Goal: Task Accomplishment & Management: Manage account settings

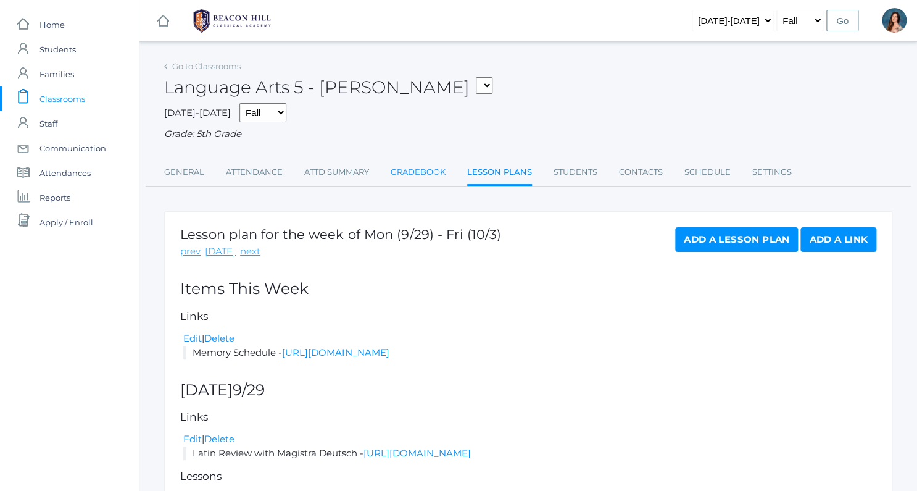
click at [417, 175] on link "Gradebook" at bounding box center [418, 172] width 55 height 25
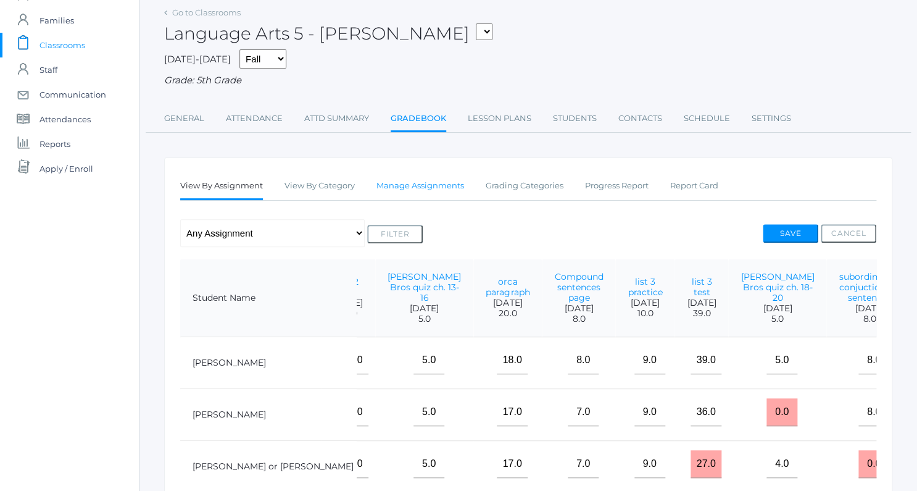
scroll to position [33, 0]
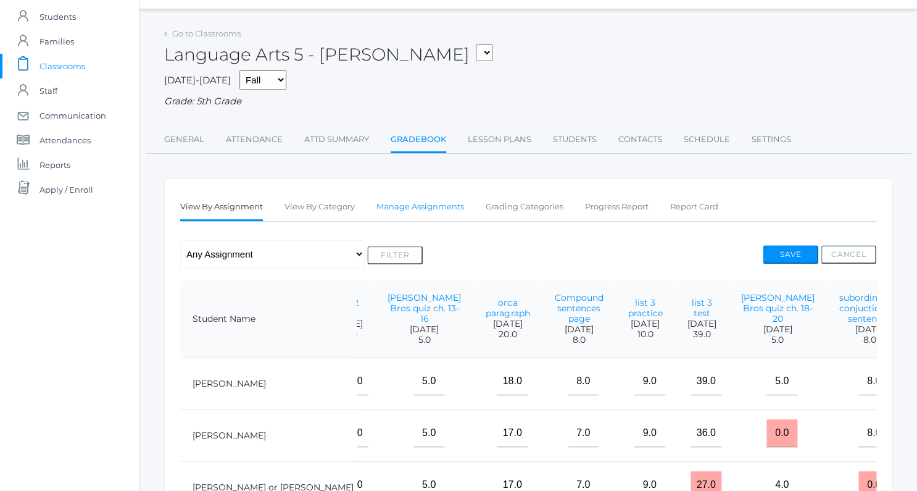
click at [409, 206] on link "Manage Assignments" at bounding box center [420, 206] width 88 height 25
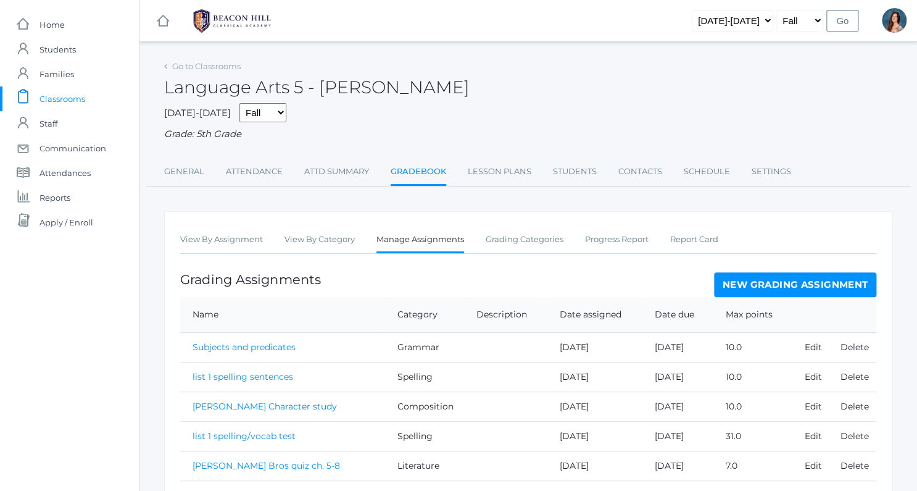
click at [749, 285] on link "New Grading Assignment" at bounding box center [795, 284] width 162 height 25
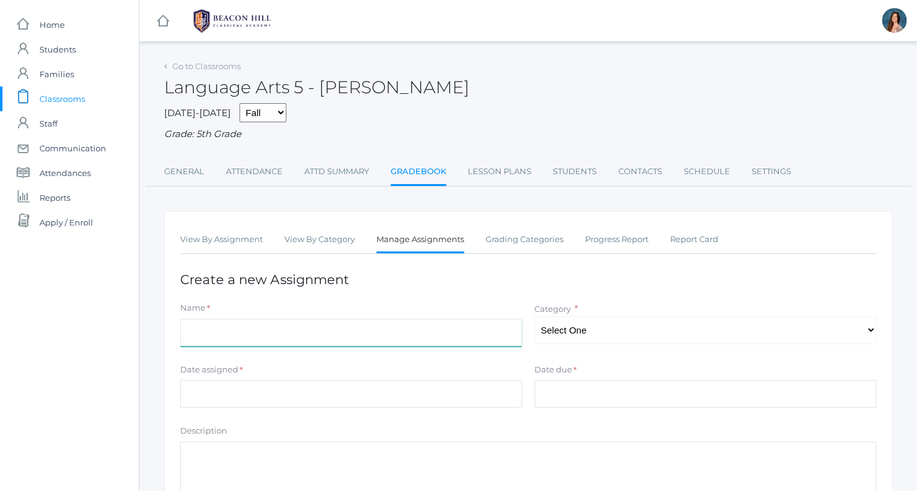
click at [207, 327] on input "Name" at bounding box center [351, 332] width 342 height 28
type input "Magician's Nephew quiz ch. 3-4"
select select "1031"
click option "Literature" at bounding box center [0, 0] width 0 height 0
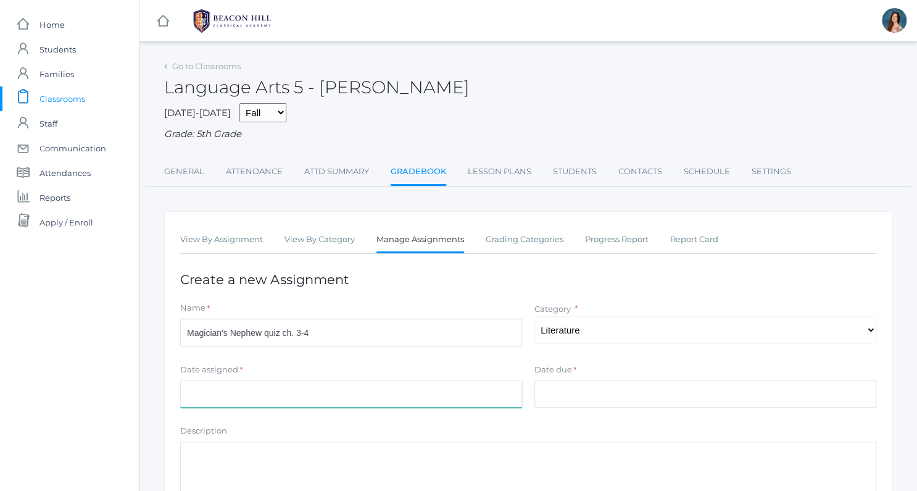
click at [378, 398] on input "Date assigned" at bounding box center [351, 394] width 342 height 28
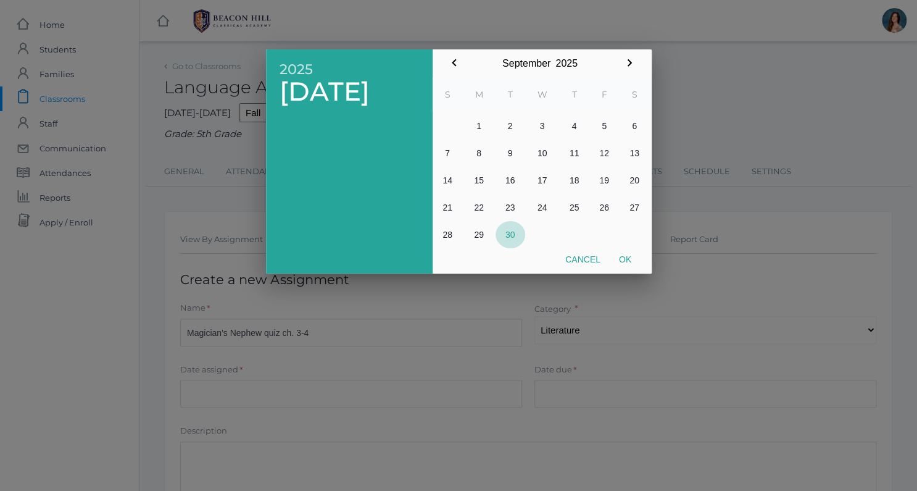
click at [509, 221] on button "30" at bounding box center [511, 234] width 30 height 27
click at [620, 260] on button "Ok" at bounding box center [625, 259] width 31 height 22
type input "[DATE]"
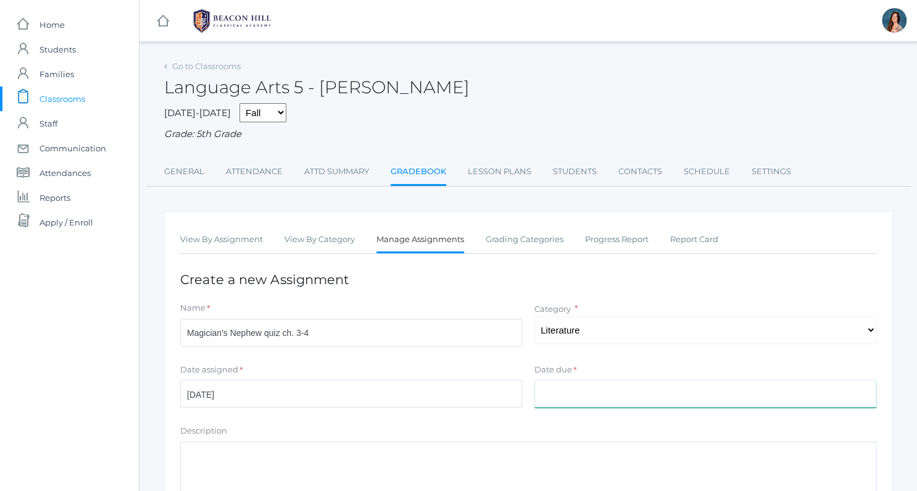
click at [571, 389] on input "Date due" at bounding box center [705, 394] width 342 height 28
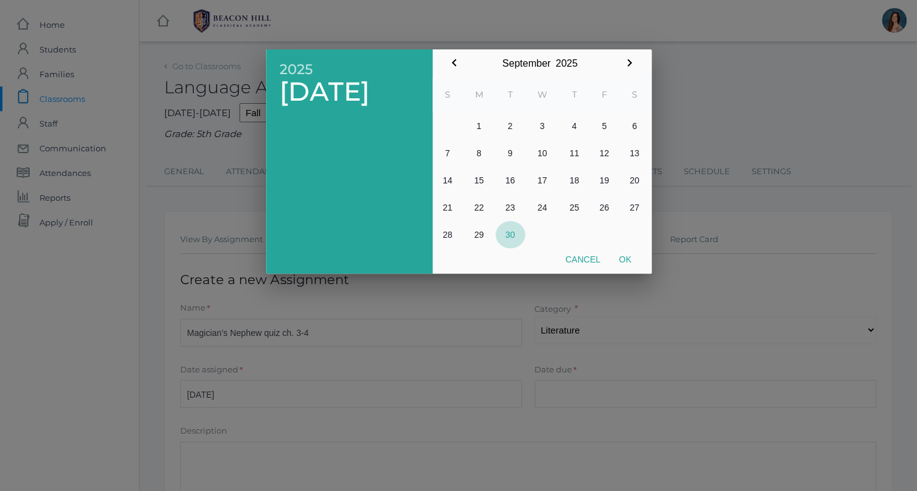
click at [515, 236] on button "30" at bounding box center [511, 234] width 30 height 27
click at [632, 259] on button "Ok" at bounding box center [625, 259] width 31 height 22
type input "[DATE]"
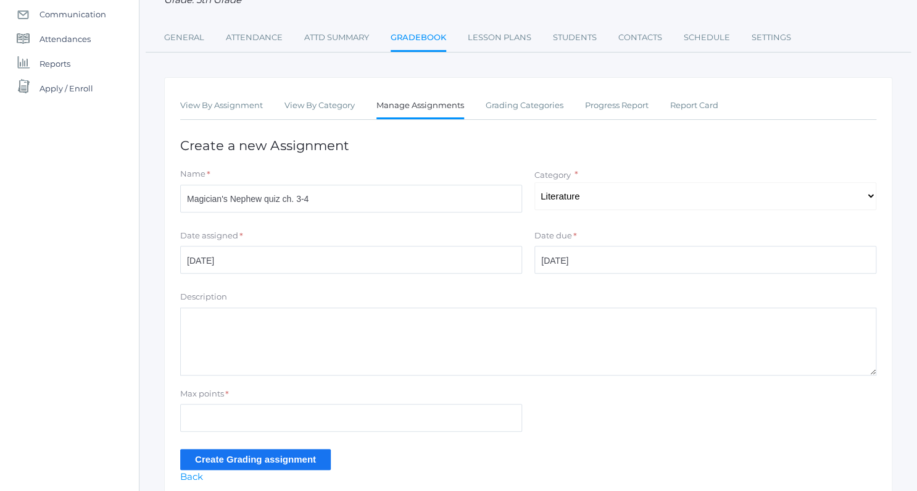
scroll to position [185, 0]
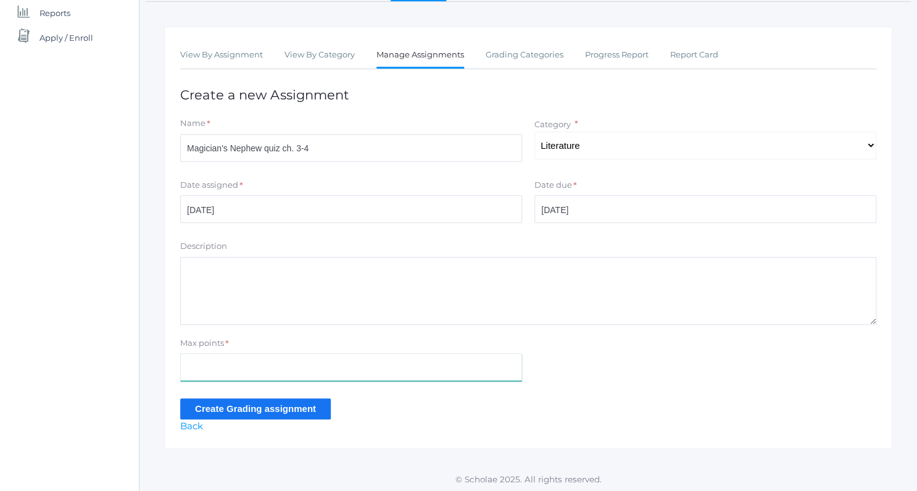
click at [354, 369] on input "Max points" at bounding box center [351, 367] width 342 height 28
type input "8"
click at [329, 407] on input "Create Grading assignment" at bounding box center [255, 408] width 151 height 20
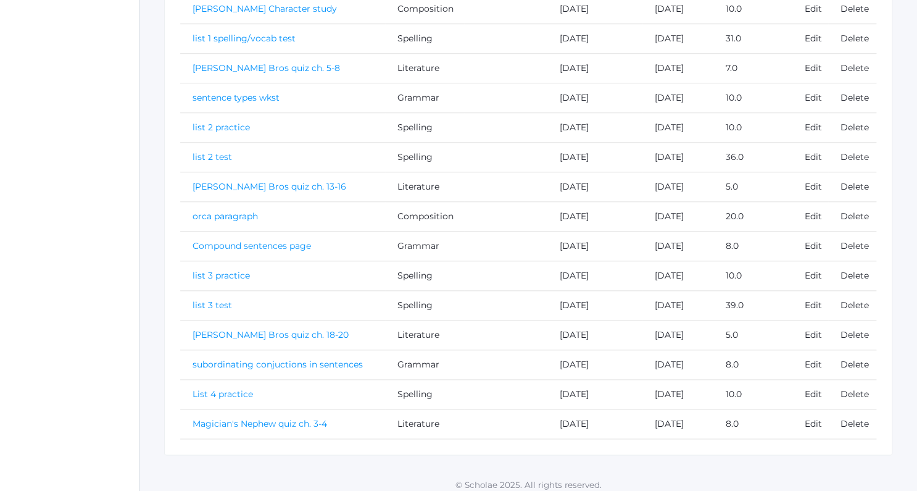
scroll to position [428, 0]
click at [315, 417] on link "Magician's Nephew quiz ch. 3-4" at bounding box center [260, 422] width 135 height 11
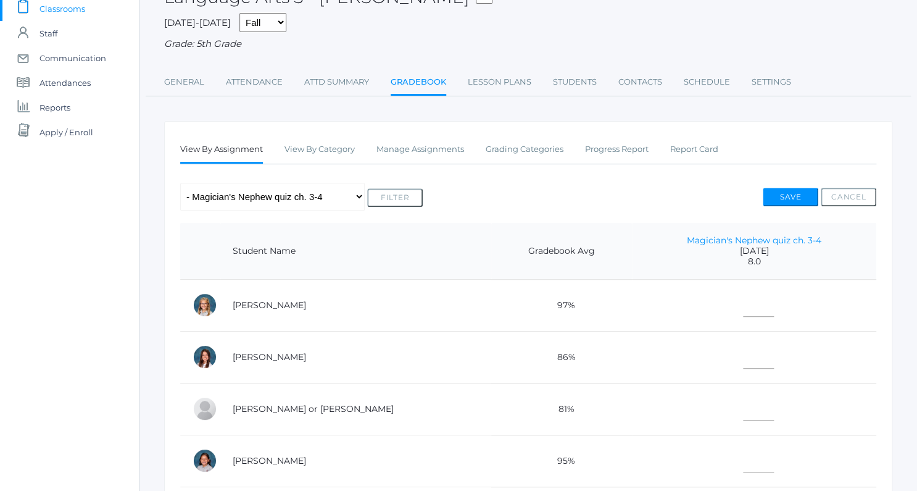
scroll to position [132, 0]
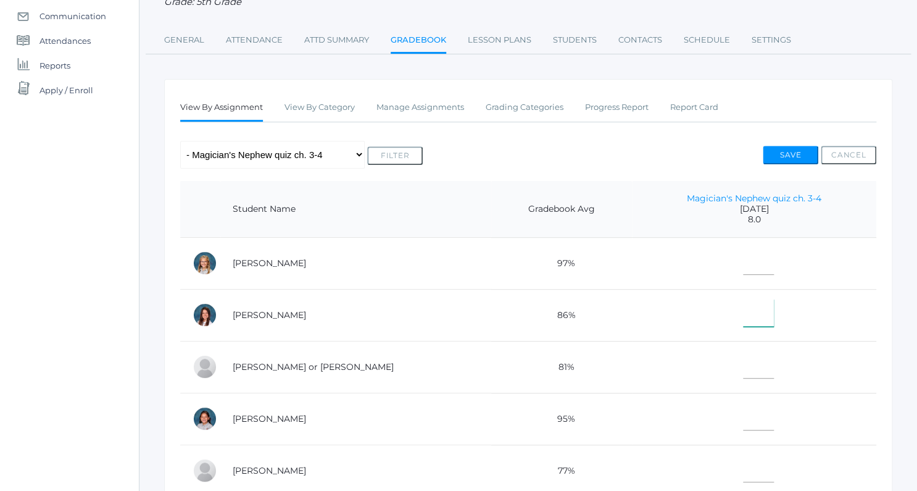
click at [743, 317] on input"] "text" at bounding box center [758, 313] width 31 height 28
type input"] "8"
click at [743, 365] on input"] "text" at bounding box center [758, 365] width 31 height 28
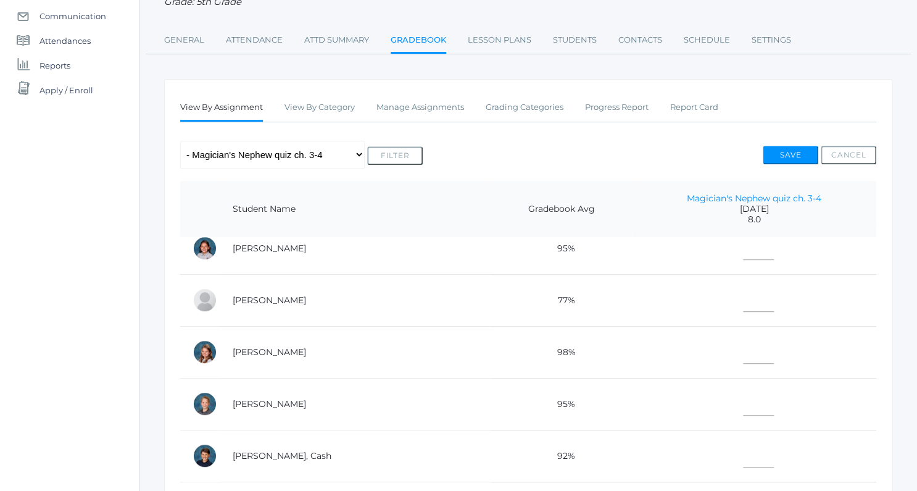
scroll to position [196, 0]
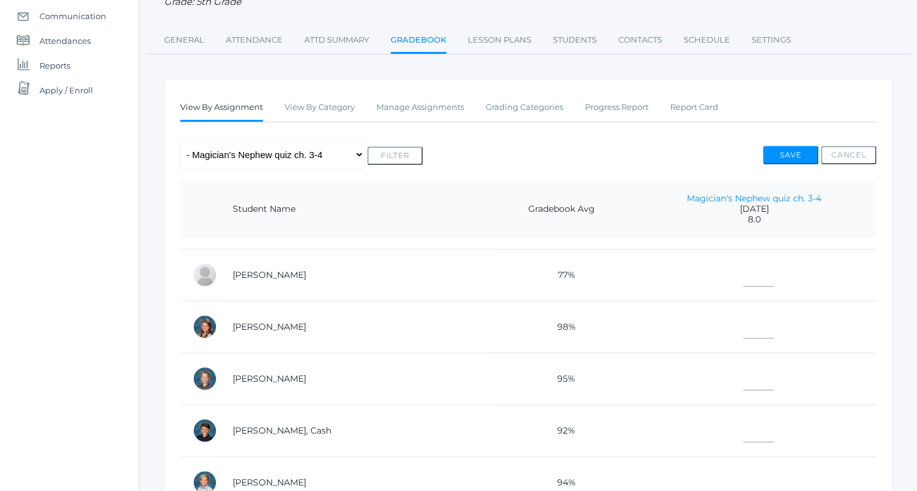
type input"] "7"
click at [743, 268] on input"] "text" at bounding box center [758, 273] width 31 height 28
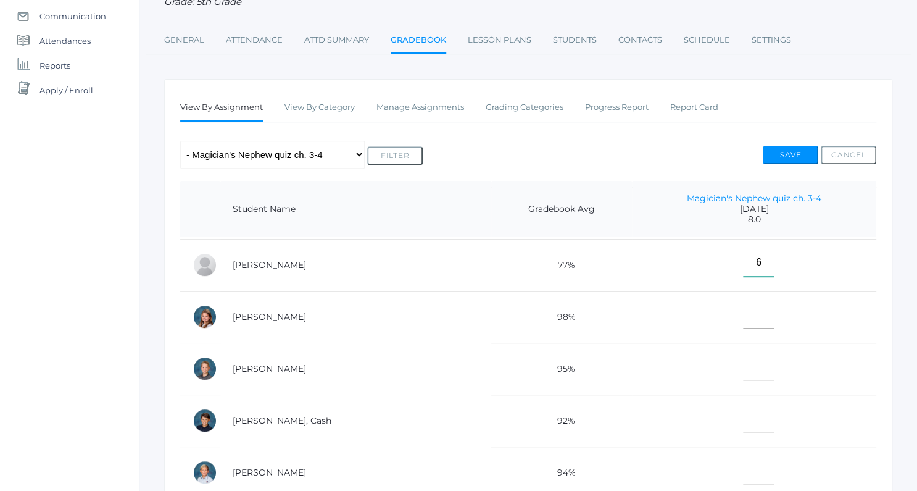
scroll to position [207, 0]
type input"] "6"
click at [743, 362] on input"] "text" at bounding box center [758, 365] width 31 height 28
type input"] "8"
click at [743, 416] on input"] "text" at bounding box center [758, 416] width 31 height 28
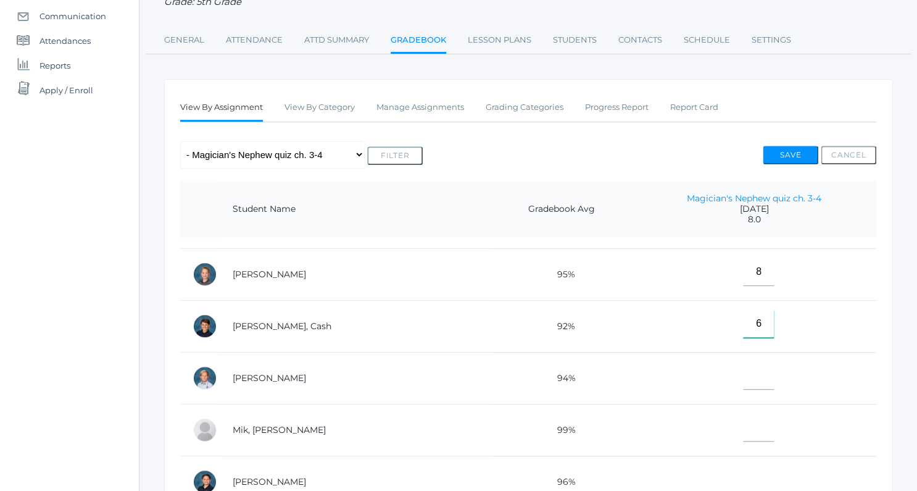
scroll to position [404, 0]
type input"] "6"
click at [746, 377] on input"] "text" at bounding box center [758, 376] width 31 height 28
type input"] "8"
click at [743, 424] on input"] "text" at bounding box center [758, 427] width 31 height 28
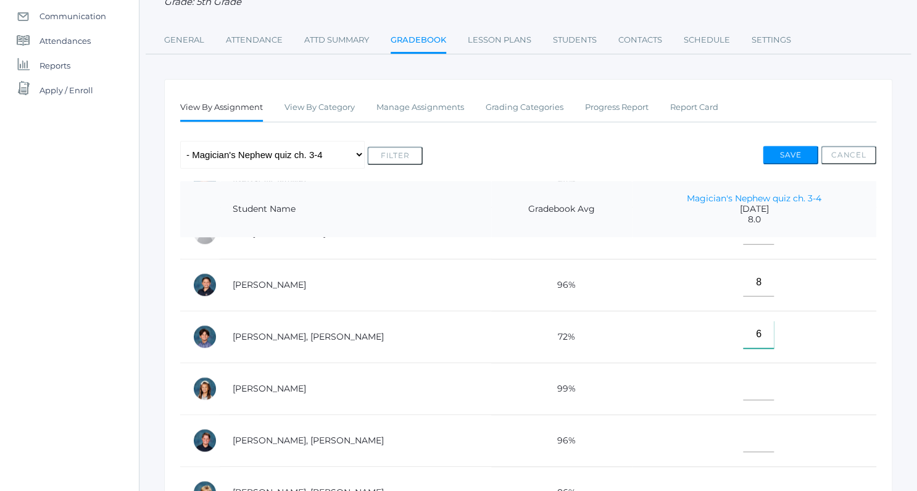
scroll to position [577, 0]
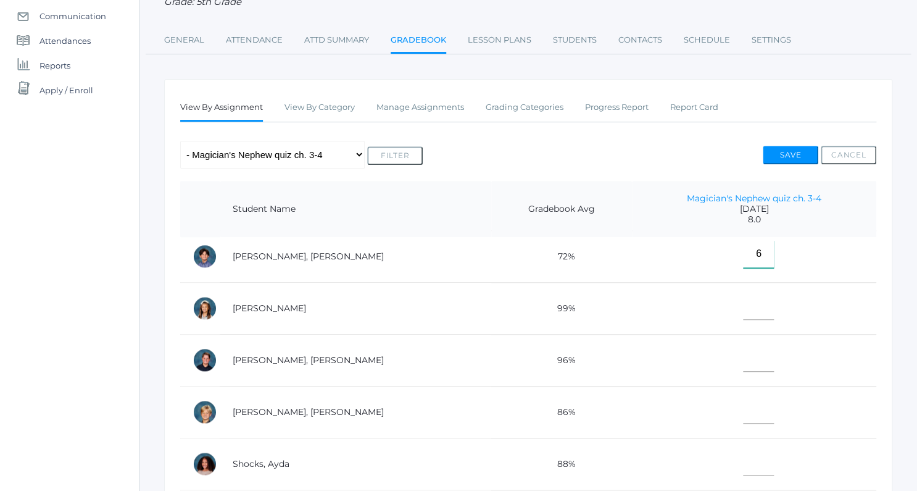
type input"] "6"
click at [743, 301] on input"] "text" at bounding box center [758, 306] width 31 height 28
type input"] "8"
click at [743, 354] on input"] "text" at bounding box center [758, 358] width 31 height 28
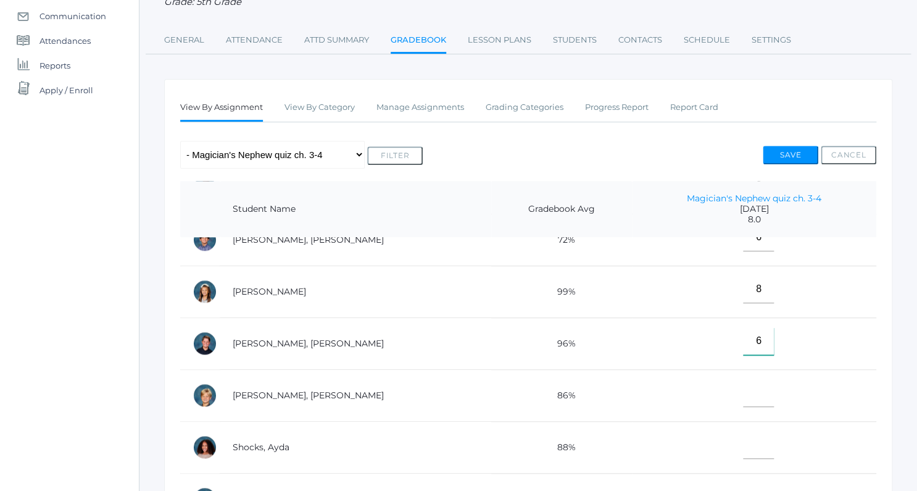
type input"] "6"
click at [743, 449] on input"] "text" at bounding box center [758, 445] width 31 height 28
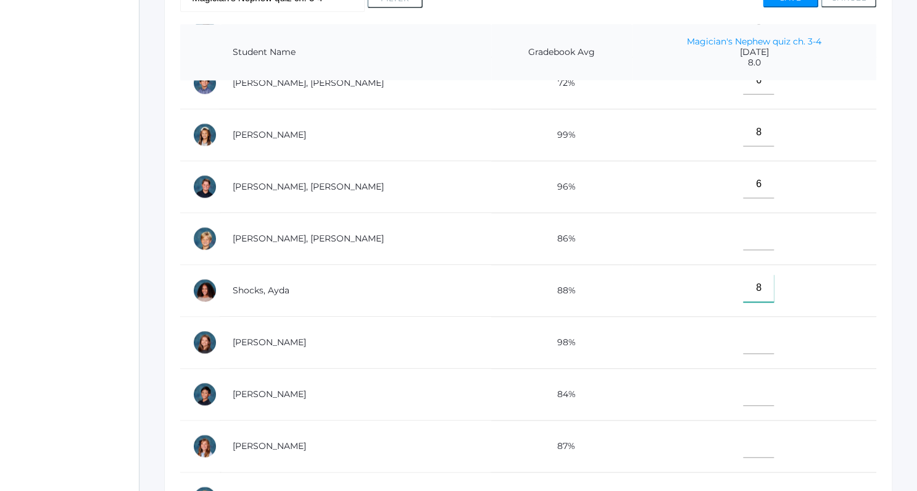
scroll to position [305, 0]
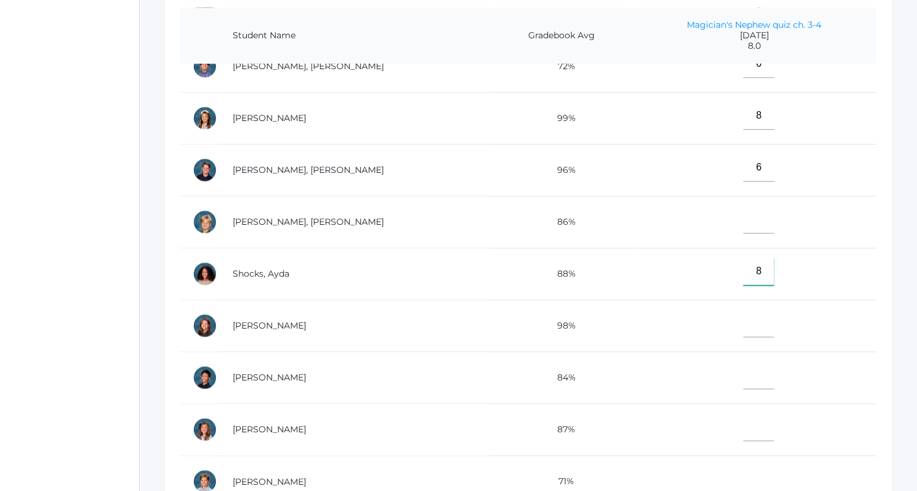
type input"] "8"
click at [743, 372] on input"] "text" at bounding box center [758, 375] width 31 height 28
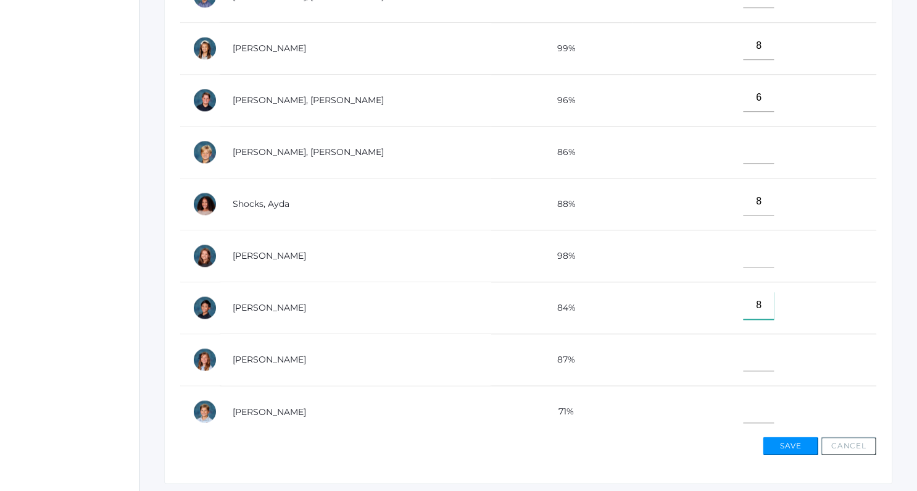
scroll to position [397, 0]
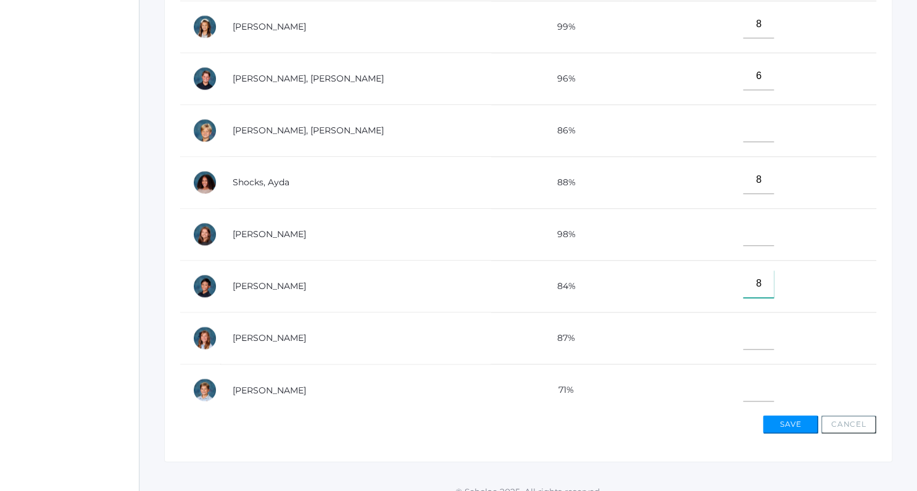
type input"] "8"
click at [743, 383] on input"] "text" at bounding box center [758, 387] width 31 height 28
type input"] "0"
click at [780, 417] on button "Save" at bounding box center [791, 424] width 56 height 19
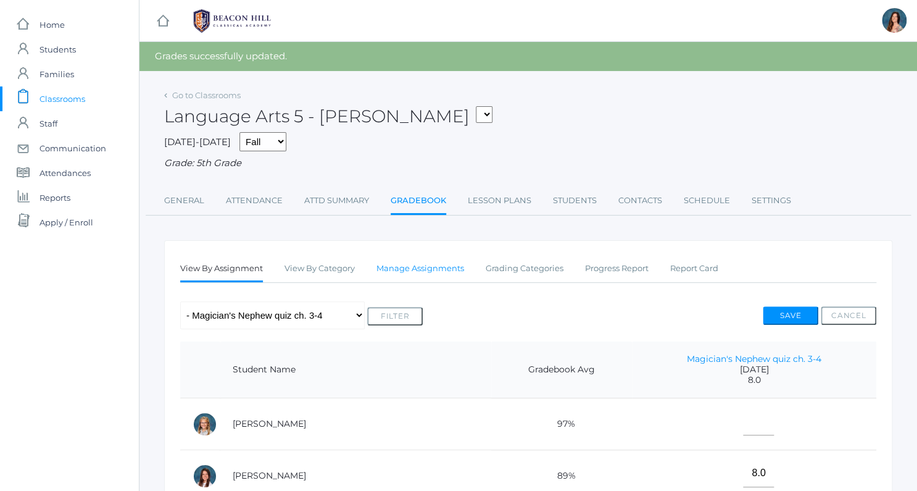
click at [413, 268] on link "Manage Assignments" at bounding box center [420, 268] width 88 height 25
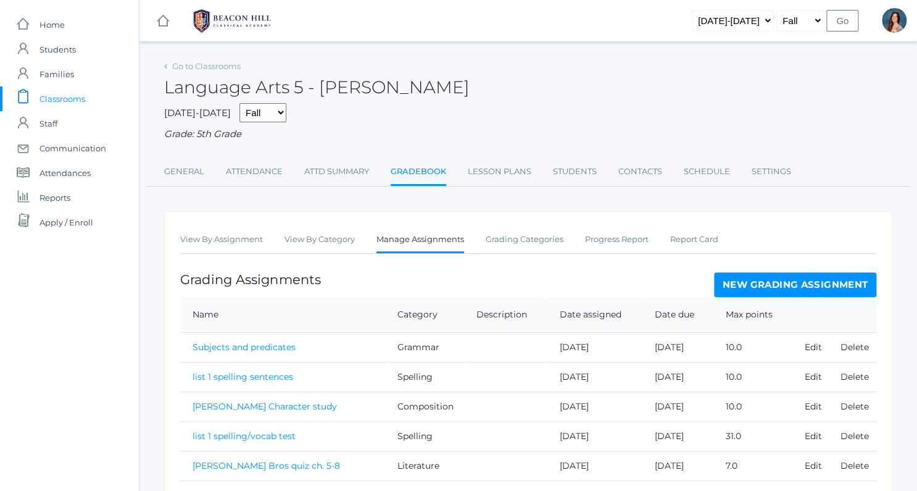
click at [744, 283] on link "New Grading Assignment" at bounding box center [795, 284] width 162 height 25
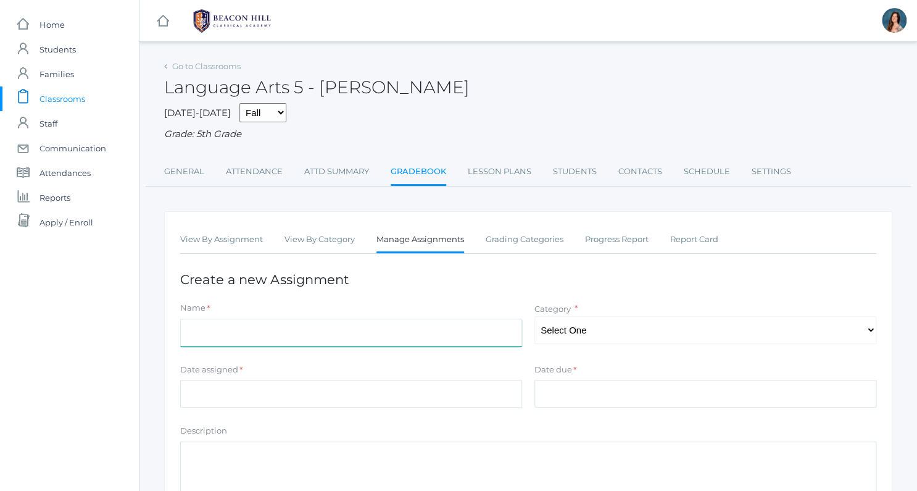
click at [216, 331] on input "Name" at bounding box center [351, 332] width 342 height 28
type input "list 4 test"
select select "1028"
click option "Spelling" at bounding box center [0, 0] width 0 height 0
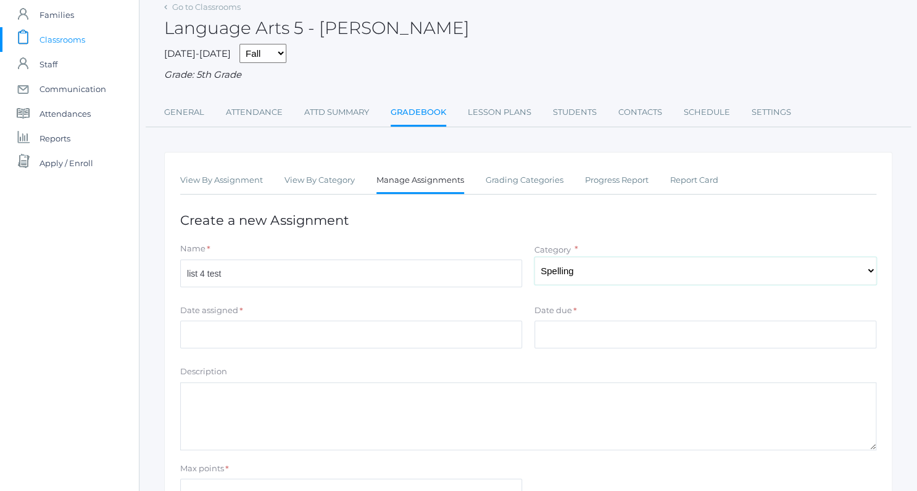
scroll to position [71, 0]
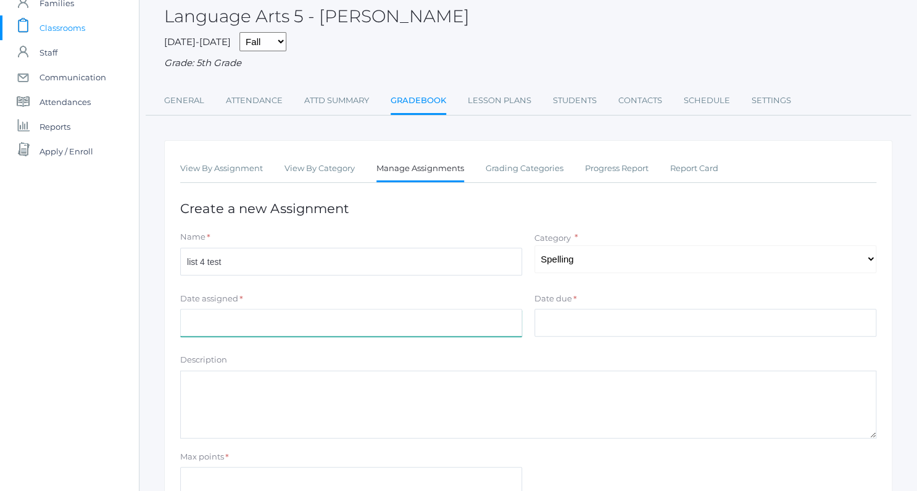
click at [215, 318] on input "Date assigned" at bounding box center [351, 323] width 342 height 28
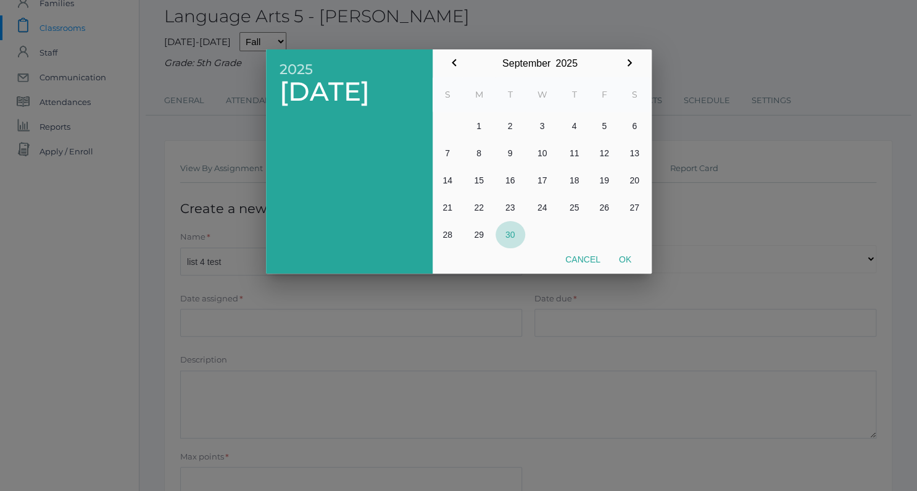
click at [508, 239] on button "30" at bounding box center [511, 234] width 30 height 27
click at [628, 259] on button "Ok" at bounding box center [625, 259] width 31 height 22
type input "[DATE]"
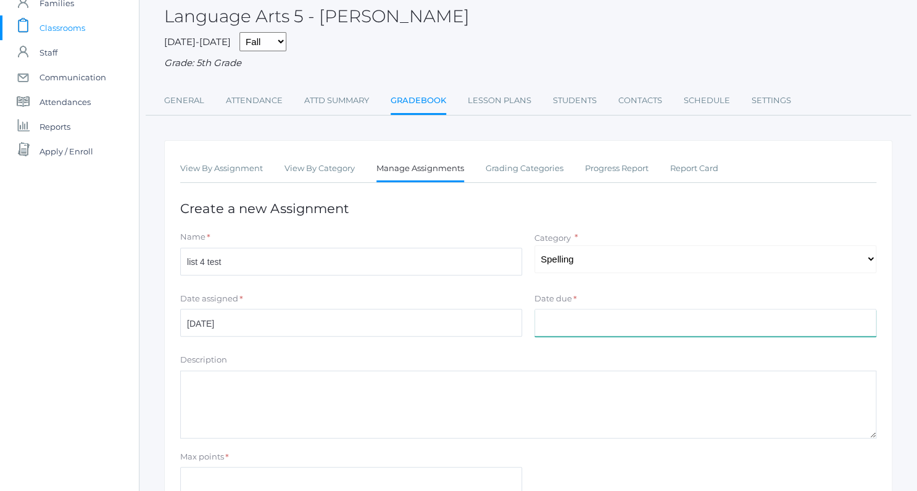
click at [560, 314] on input "Date due" at bounding box center [705, 323] width 342 height 28
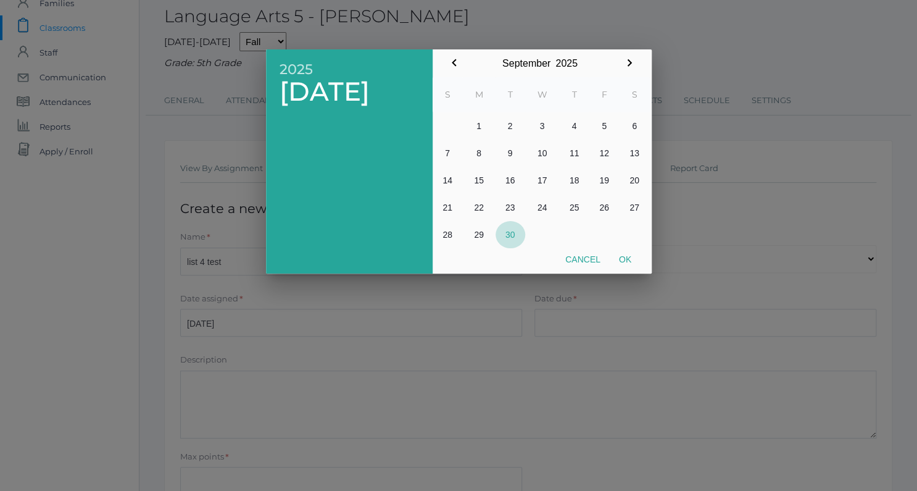
click at [507, 235] on button "30" at bounding box center [511, 234] width 30 height 27
click at [618, 256] on button "Ok" at bounding box center [625, 259] width 31 height 22
type input "[DATE]"
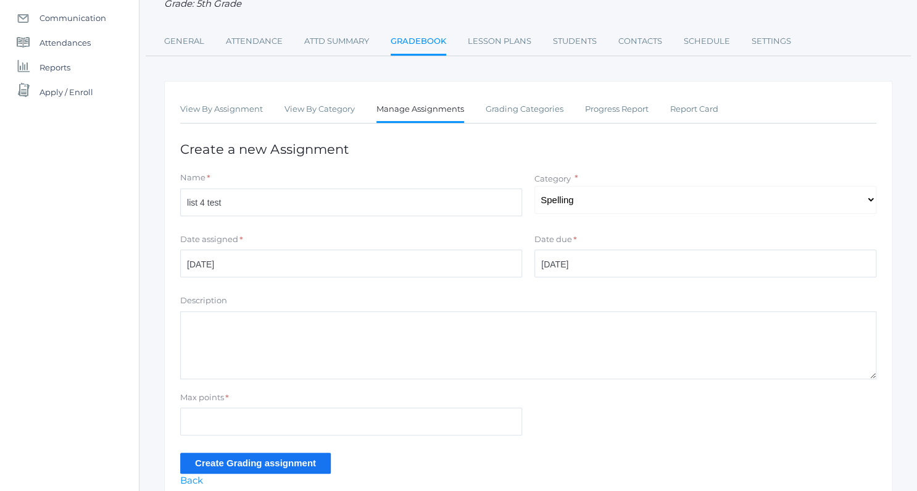
scroll to position [183, 0]
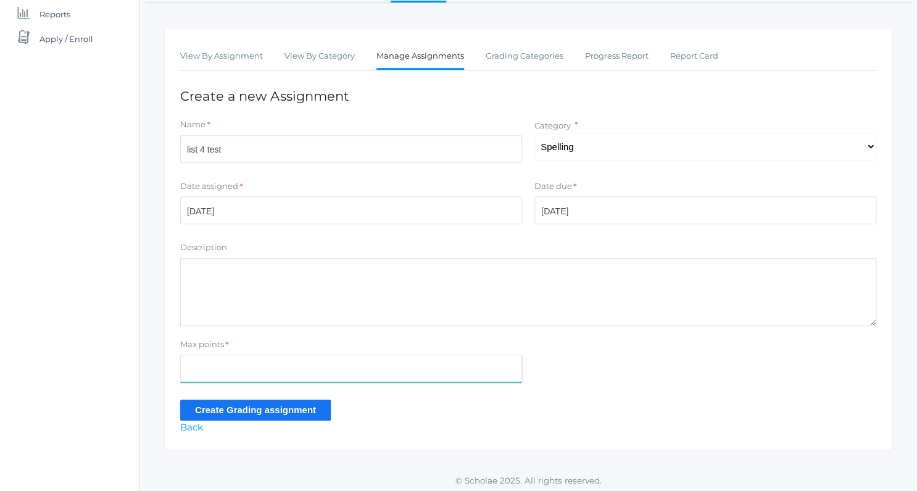
click at [197, 359] on input "Max points" at bounding box center [351, 368] width 342 height 28
type input "40"
click at [212, 404] on input "Create Grading assignment" at bounding box center [255, 409] width 151 height 20
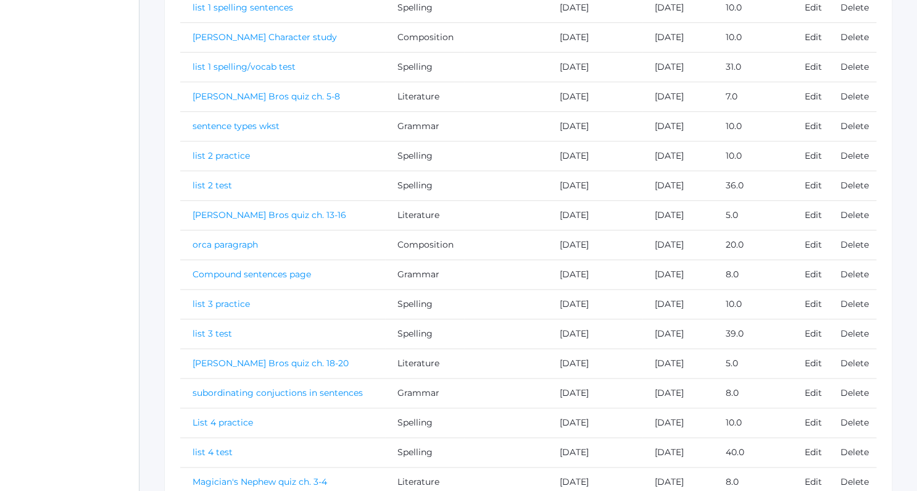
scroll to position [457, 0]
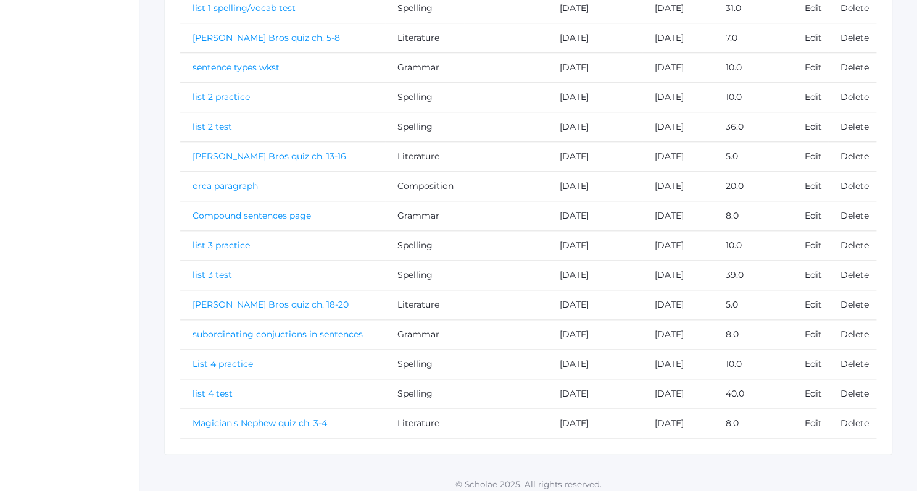
click at [252, 418] on link "Magician's Nephew quiz ch. 3-4" at bounding box center [260, 422] width 135 height 11
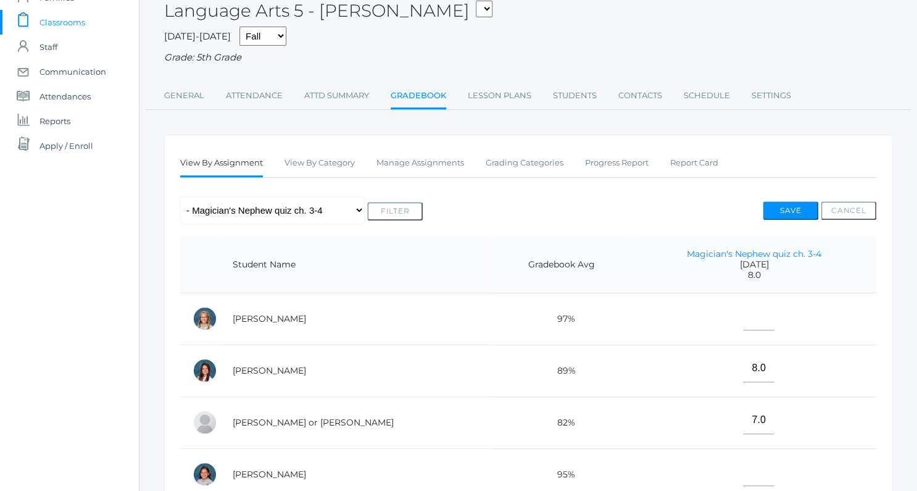
scroll to position [143, 0]
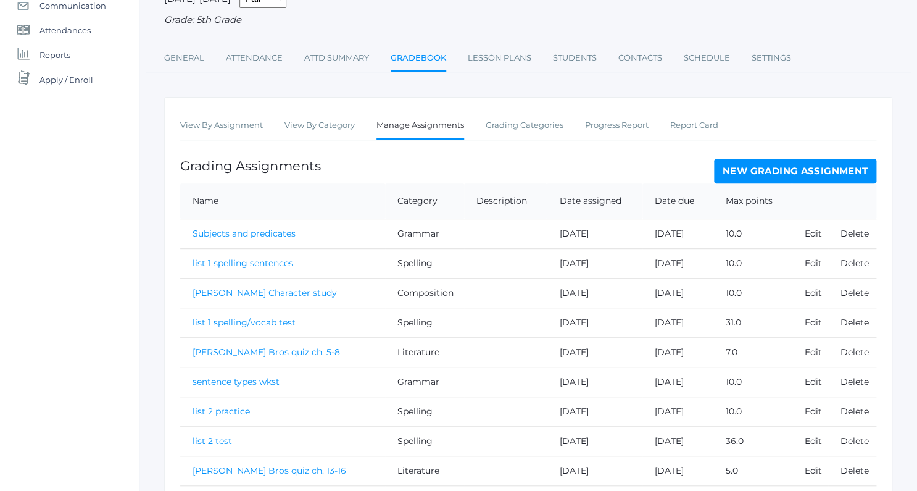
scroll to position [457, 0]
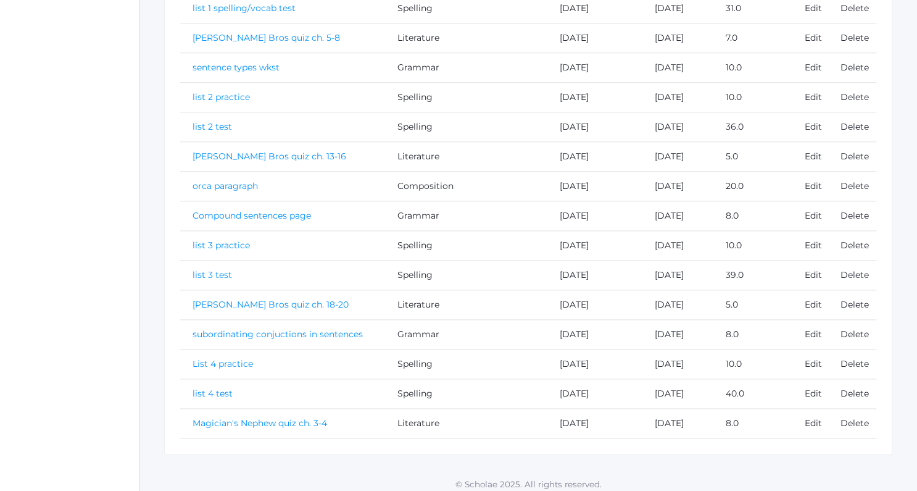
click at [203, 389] on link "list 4 test" at bounding box center [213, 393] width 40 height 11
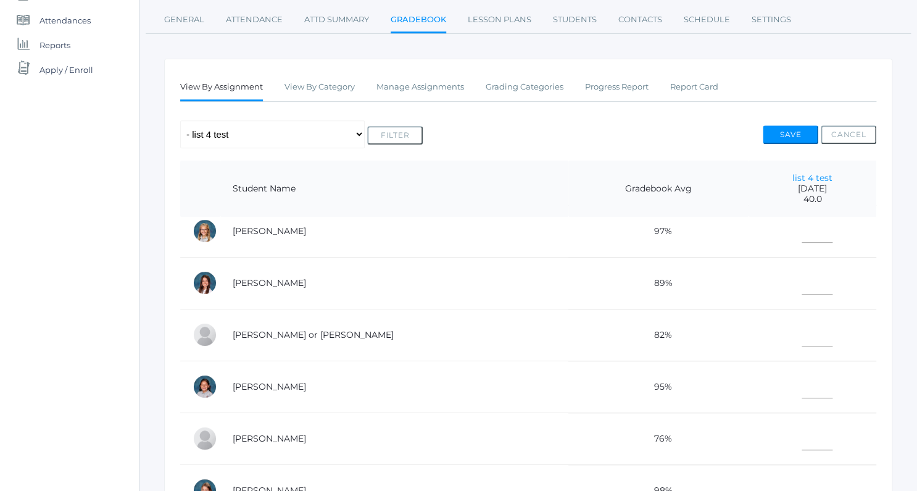
scroll to position [219, 0]
click at [802, 384] on input"] "text" at bounding box center [817, 384] width 31 height 28
type input"] "30"
click at [802, 332] on input"] "text" at bounding box center [817, 332] width 31 height 28
type input"] "39"
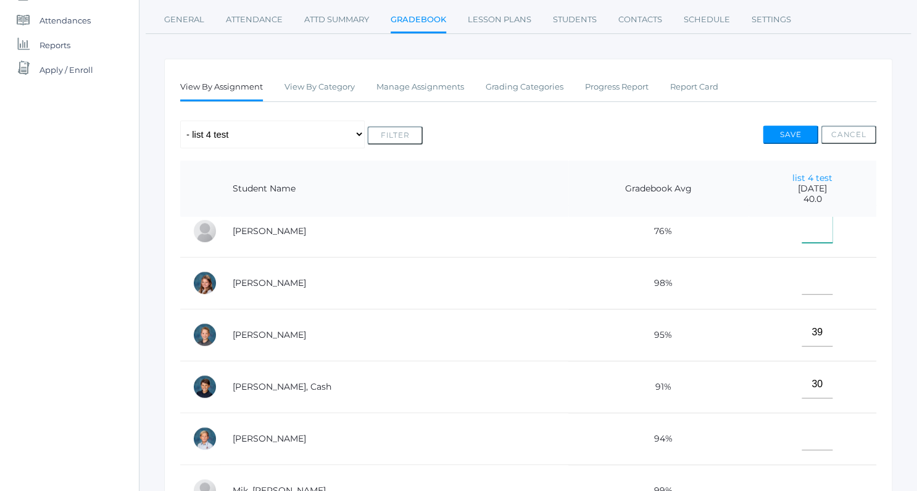
click at [802, 230] on input"] "text" at bounding box center [817, 229] width 31 height 28
type input"] "3"
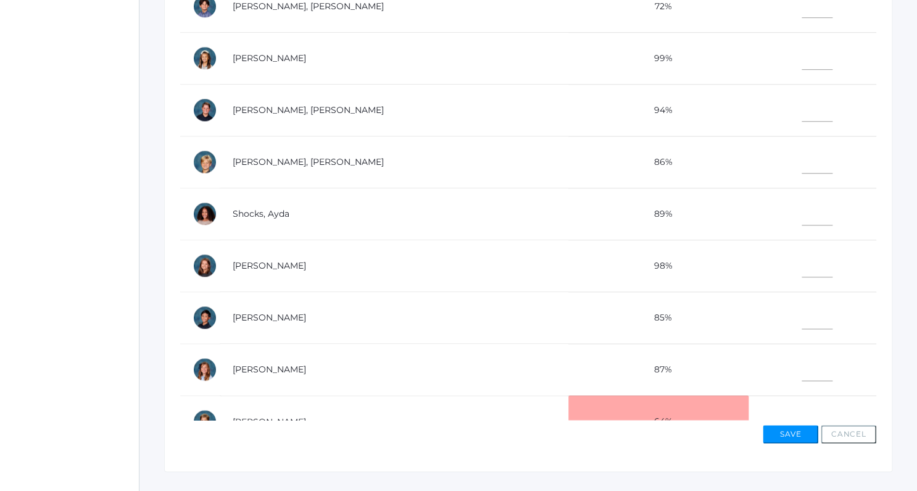
scroll to position [536, 0]
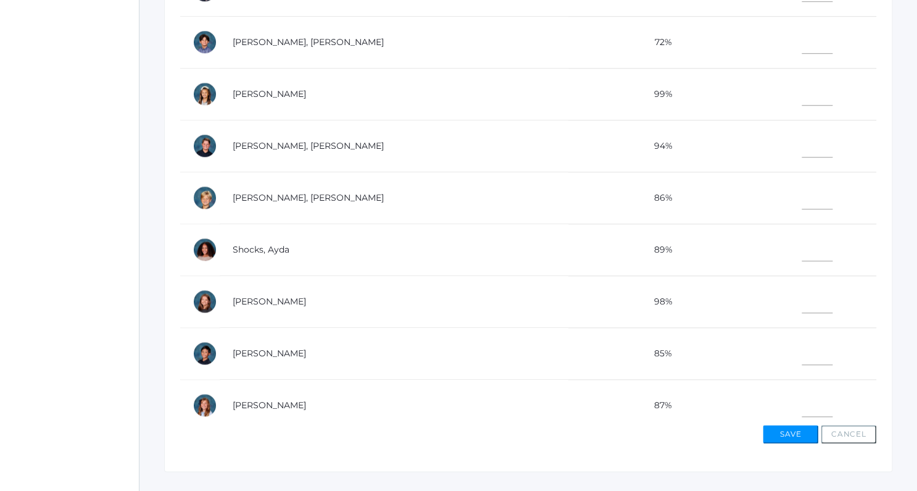
type input"] "27"
click at [802, 139] on input"] "text" at bounding box center [817, 144] width 31 height 28
type input"] "40"
click at [802, 247] on input"] "text" at bounding box center [817, 247] width 31 height 28
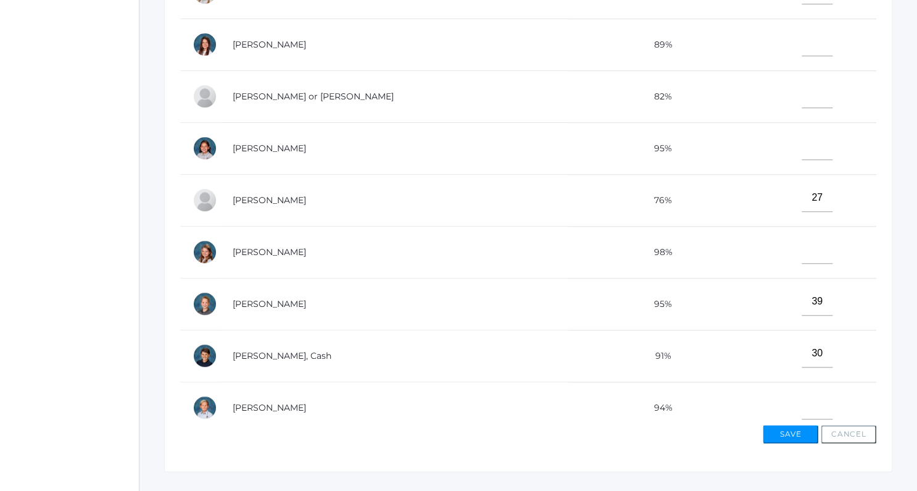
scroll to position [0, 0]
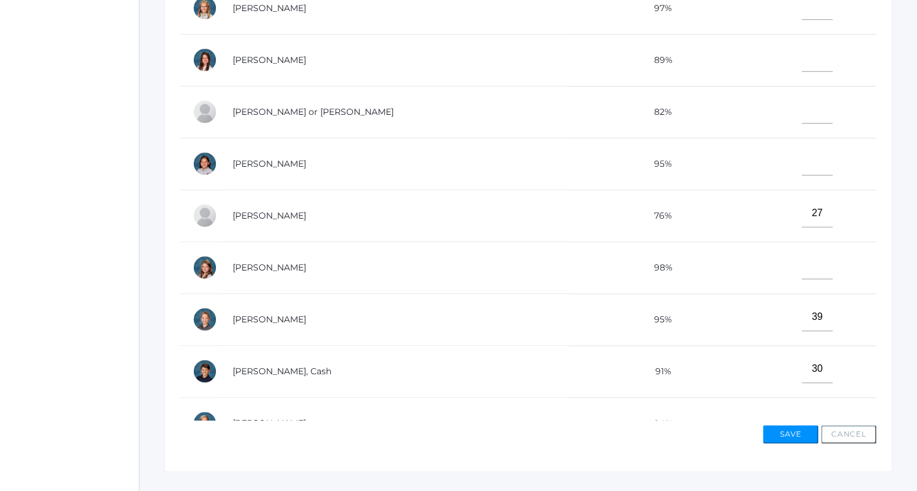
type input"] "34"
click at [802, 112] on input"] "text" at bounding box center [817, 110] width 31 height 28
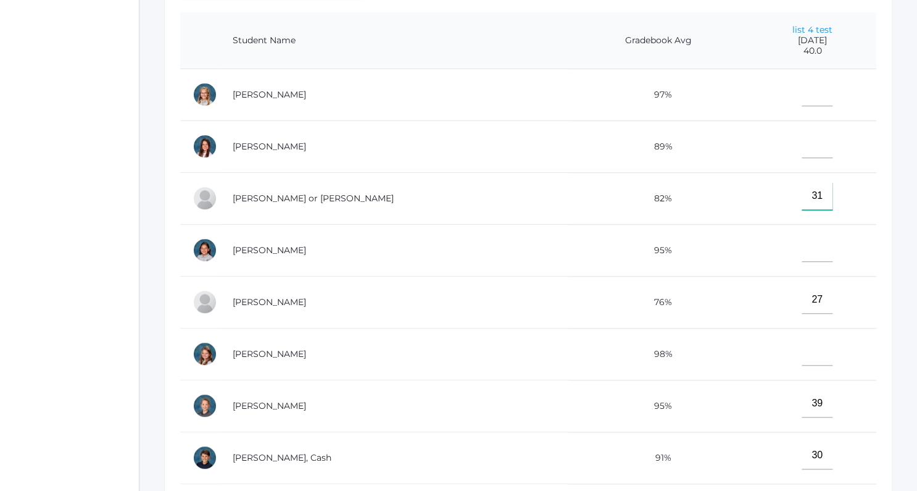
scroll to position [275, 0]
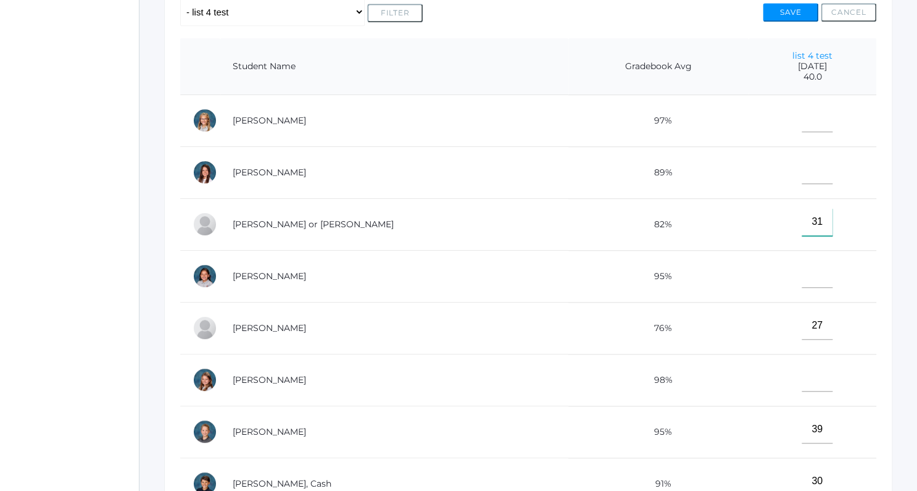
type input"] "31"
click at [802, 169] on input"] "text" at bounding box center [817, 170] width 31 height 28
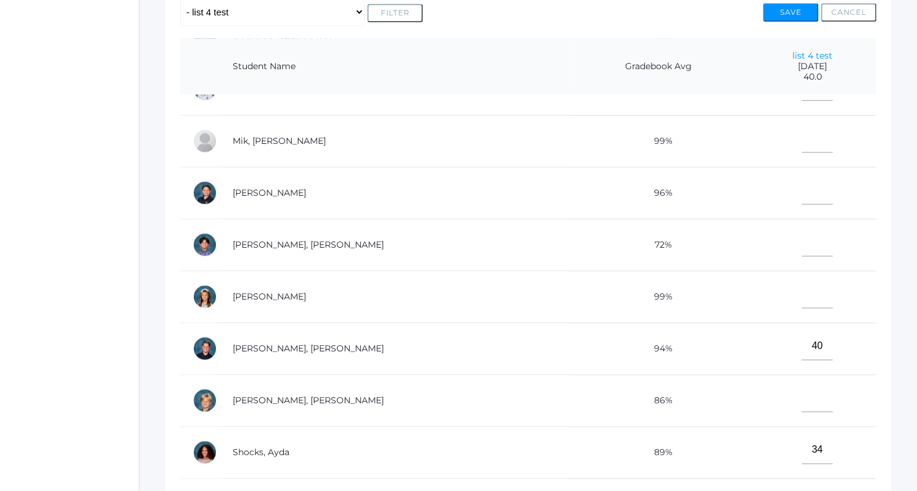
scroll to position [444, 0]
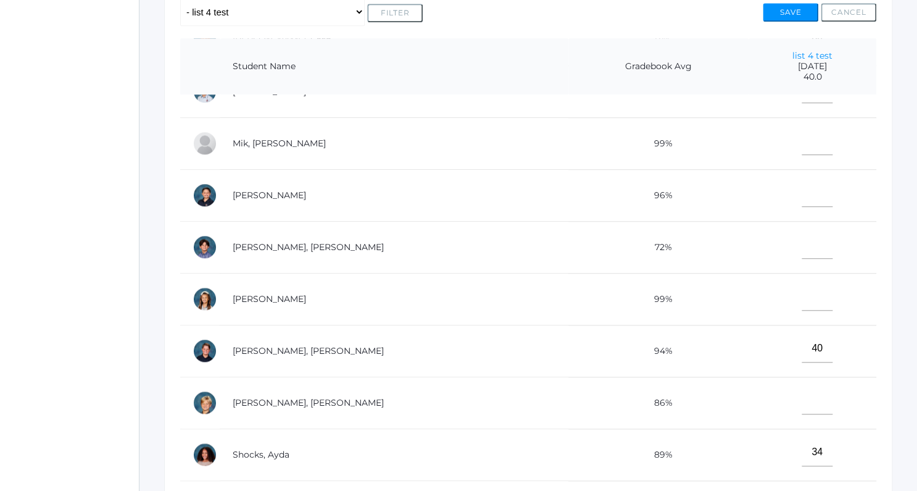
type input"] "40"
click at [802, 189] on input"] "text" at bounding box center [817, 193] width 31 height 28
type input"] "37"
click at [784, 9] on button "Save" at bounding box center [791, 12] width 56 height 19
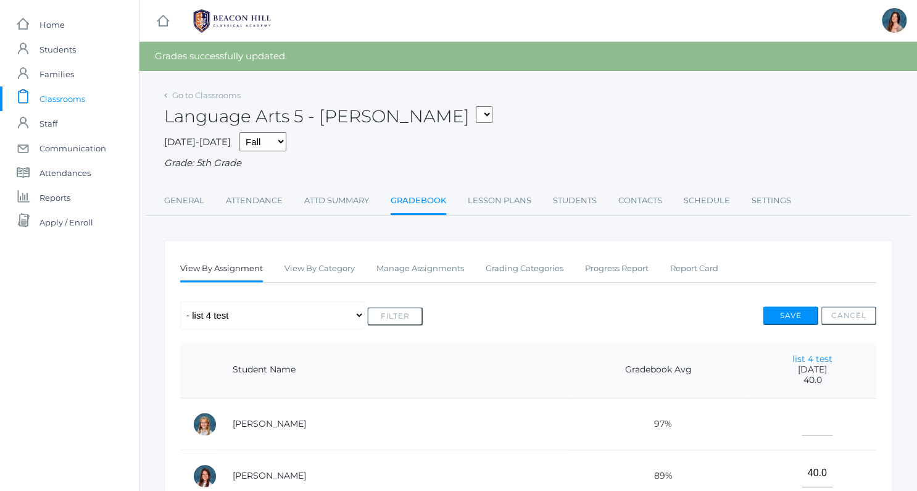
click at [476, 106] on select "05ART - Art 5 [PERSON_NAME] 05CITIZEN - Citizenship and Stewardship 5 [PERSON_N…" at bounding box center [484, 114] width 17 height 17
select select "1964"
click option "05SOCS - Social Studies 5 [PERSON_NAME]" at bounding box center [0, 0] width 0 height 0
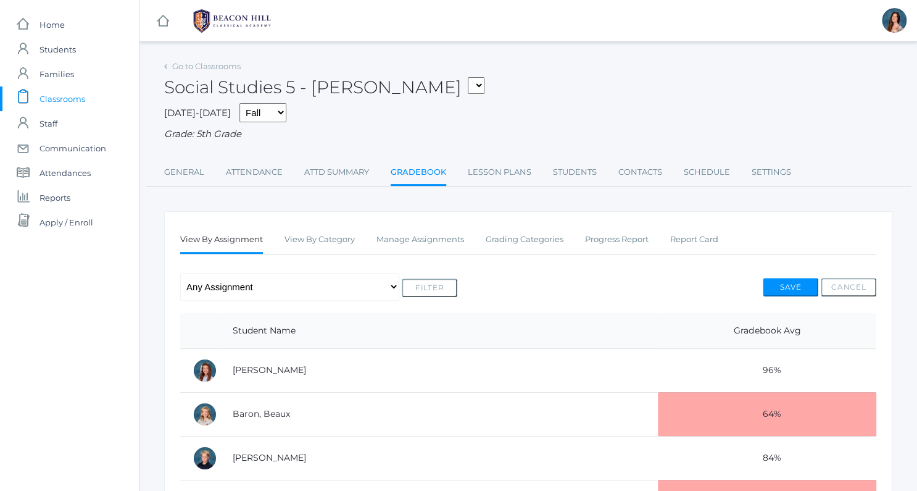
select select "1966"
click option "05SOCS - Social Studies 5 [PERSON_NAME]" at bounding box center [0, 0] width 0 height 0
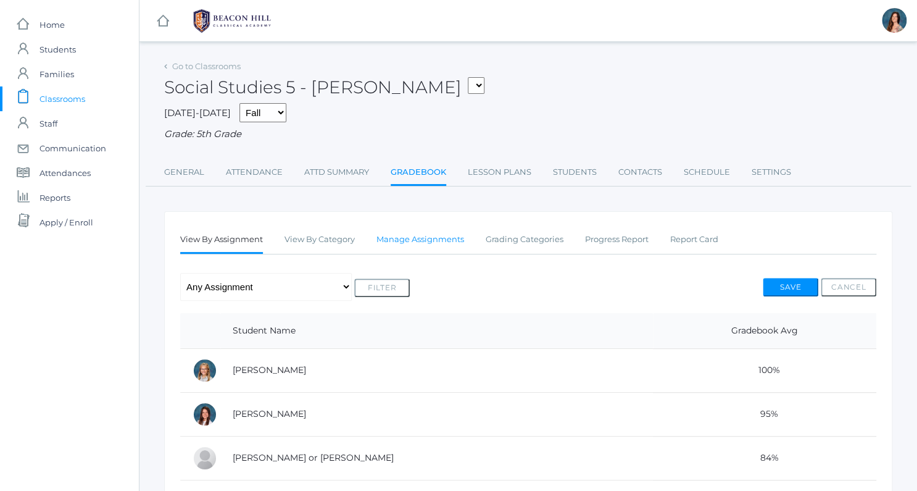
click at [427, 238] on link "Manage Assignments" at bounding box center [420, 239] width 88 height 25
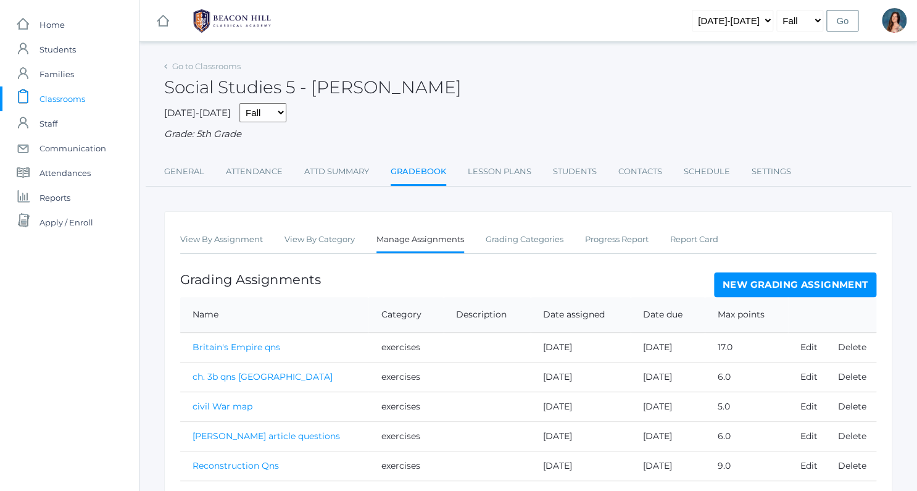
click at [763, 281] on link "New Grading Assignment" at bounding box center [795, 284] width 162 height 25
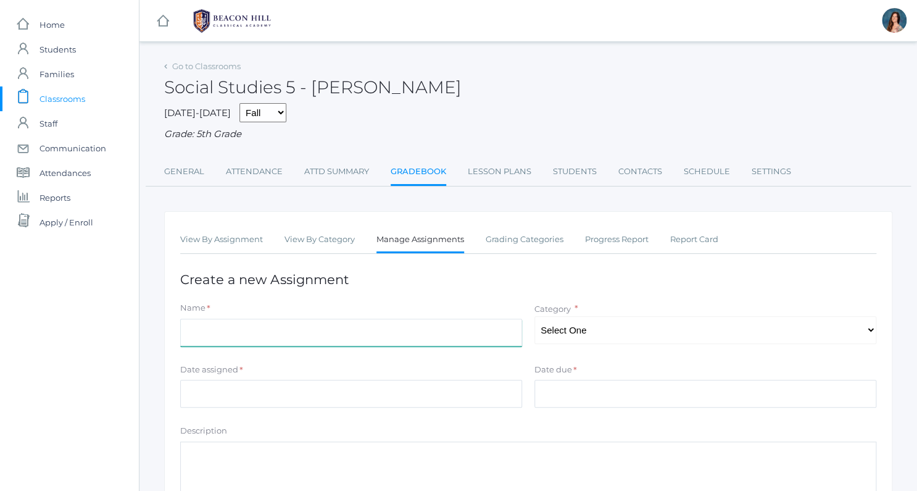
click at [264, 330] on input "Name" at bounding box center [351, 332] width 342 height 28
click at [347, 333] on input "France ch. 7a qns" at bounding box center [351, 332] width 342 height 28
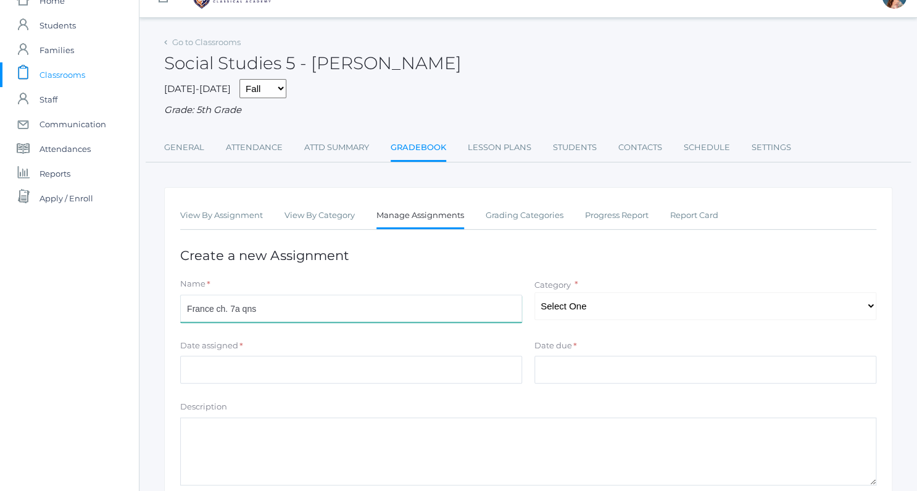
scroll to position [163, 0]
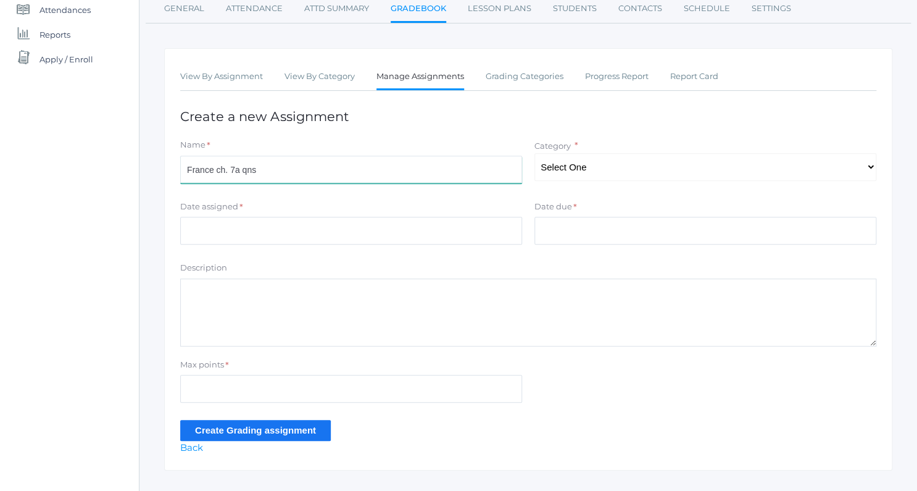
type input "France ch. 7a qns"
select select "1049"
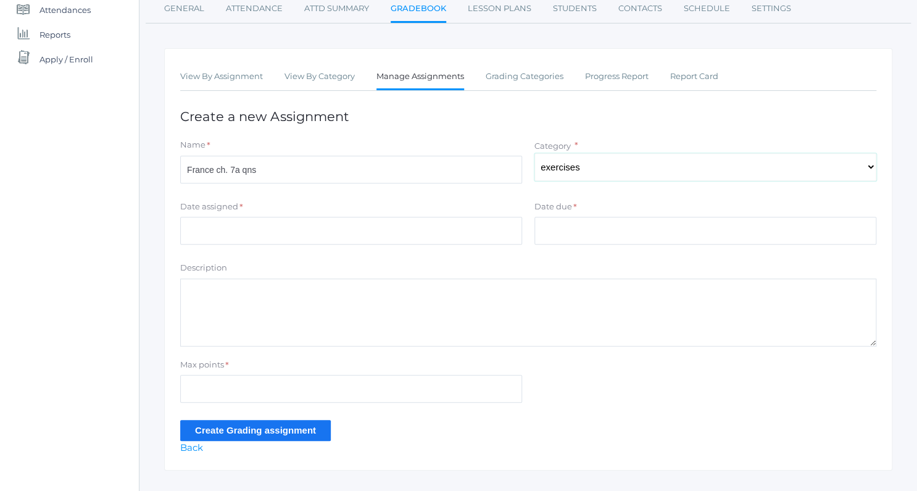
click option "exercises" at bounding box center [0, 0] width 0 height 0
click at [237, 225] on input "Date assigned" at bounding box center [351, 231] width 342 height 28
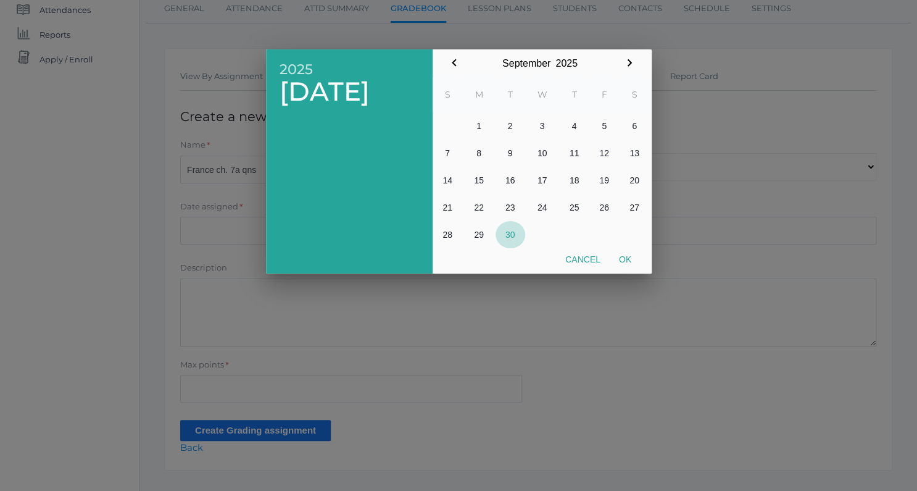
click at [503, 230] on button "30" at bounding box center [511, 234] width 30 height 27
click at [628, 257] on button "Ok" at bounding box center [625, 259] width 31 height 22
type input "[DATE]"
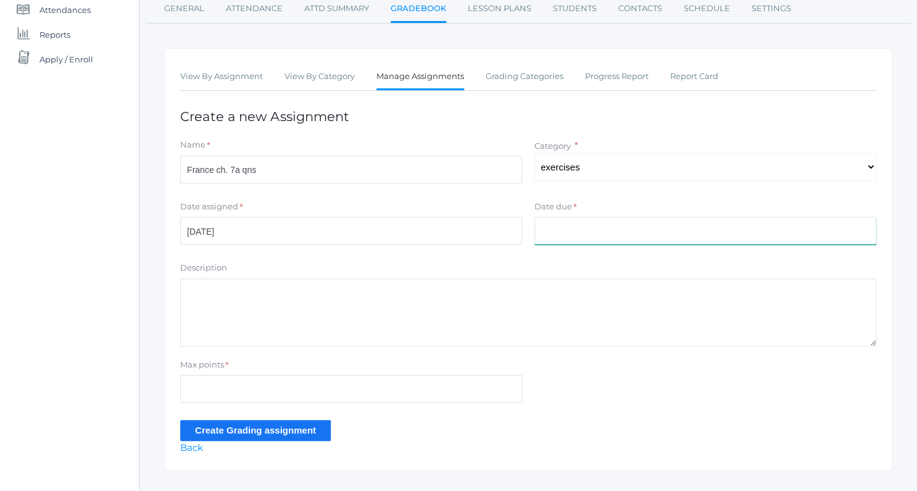
click at [549, 231] on input "Date due" at bounding box center [705, 231] width 342 height 28
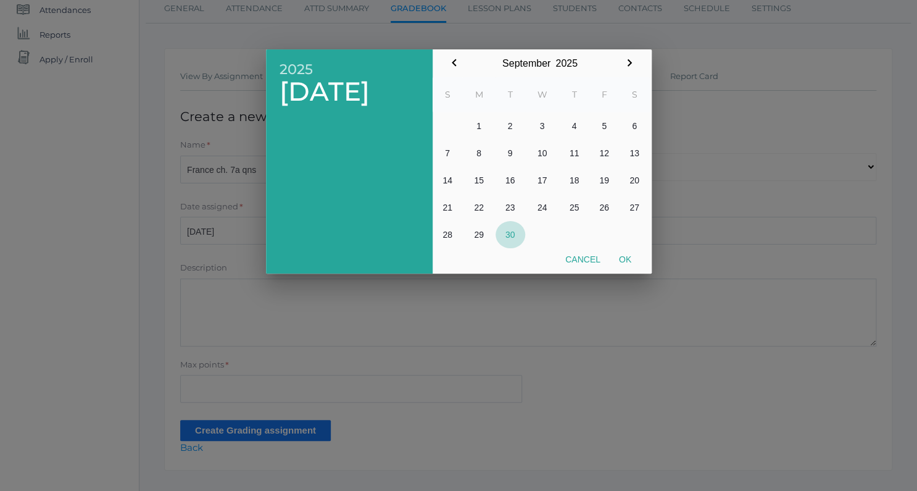
click at [508, 230] on button "30" at bounding box center [511, 234] width 30 height 27
click at [626, 259] on button "Ok" at bounding box center [625, 259] width 31 height 22
type input "[DATE]"
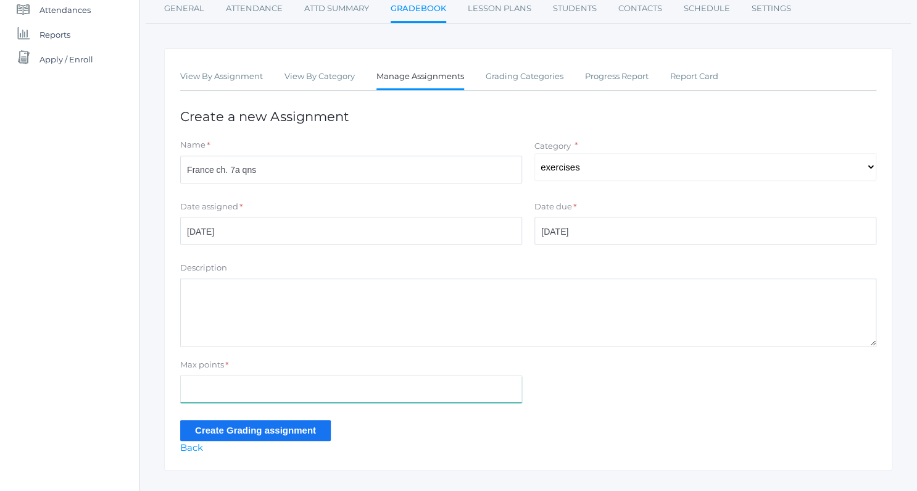
click at [227, 378] on input "Max points" at bounding box center [351, 389] width 342 height 28
type input "11"
click at [229, 425] on input "Create Grading assignment" at bounding box center [255, 430] width 151 height 20
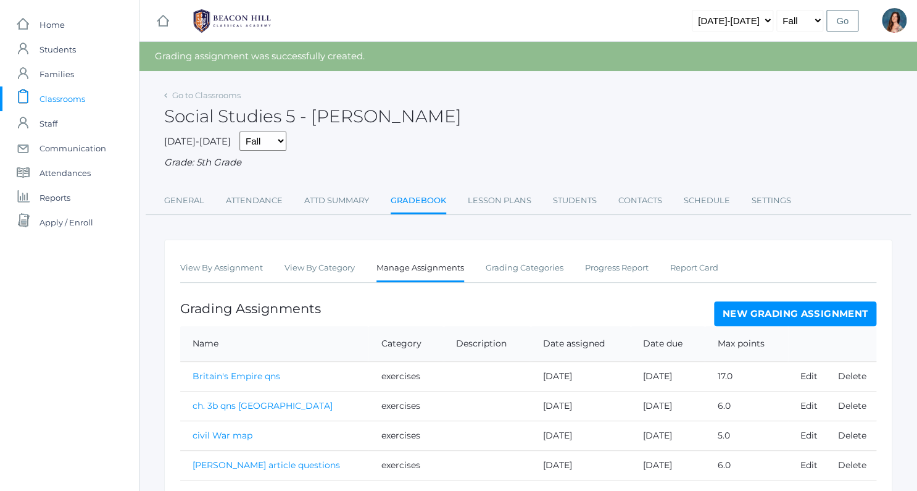
scroll to position [104, 0]
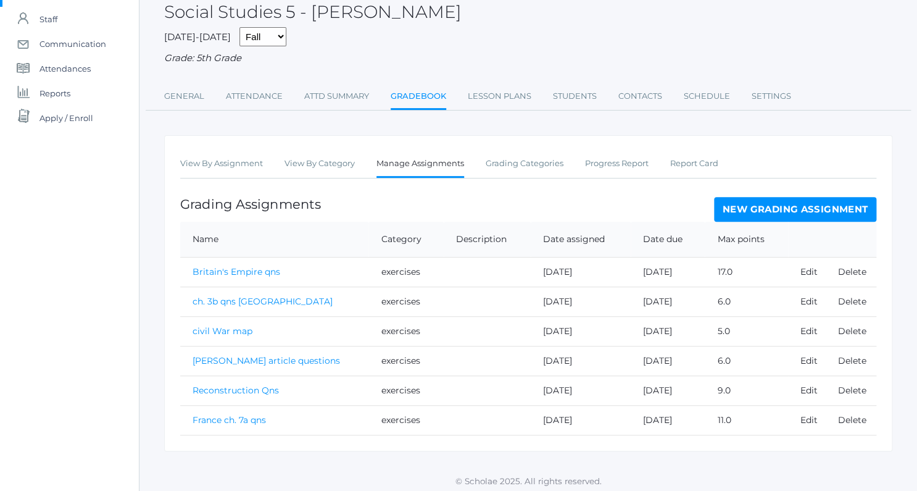
click at [222, 414] on link "France ch. 7a qns" at bounding box center [229, 419] width 73 height 11
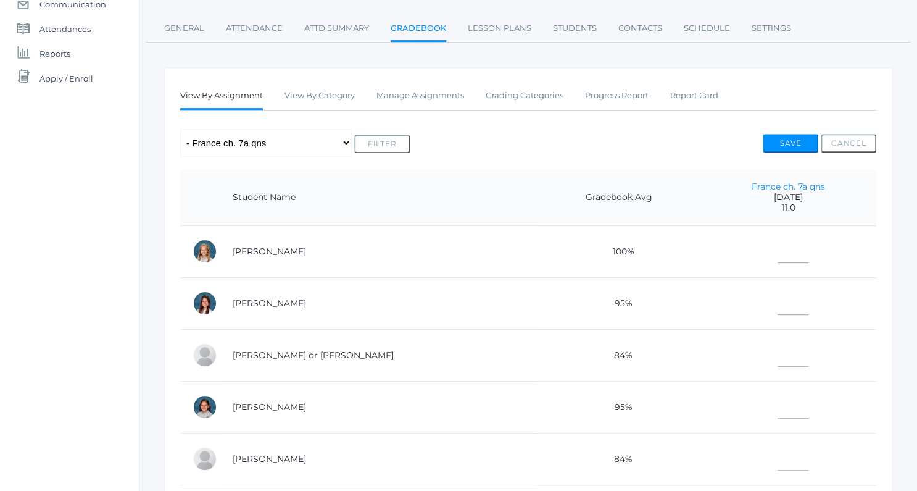
scroll to position [163, 0]
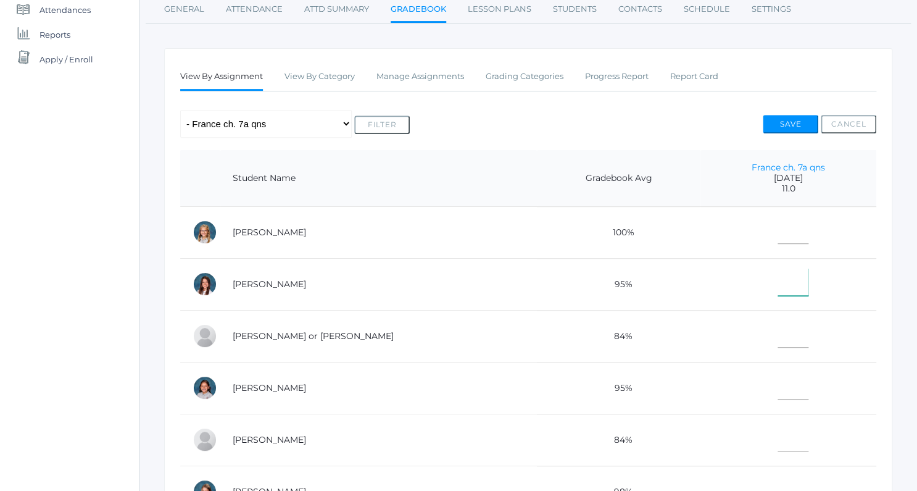
click at [778, 284] on input"] "text" at bounding box center [793, 282] width 31 height 28
type input"] "11"
click at [778, 332] on input"] "text" at bounding box center [793, 334] width 31 height 28
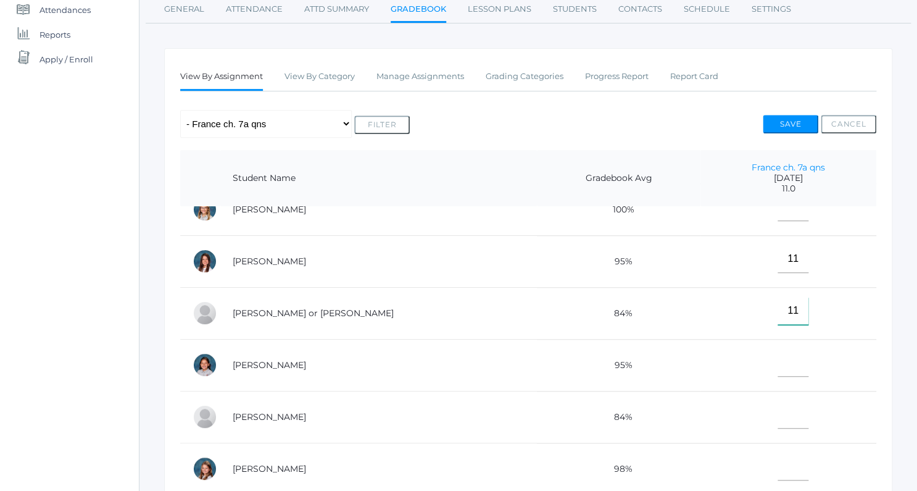
scroll to position [46, 0]
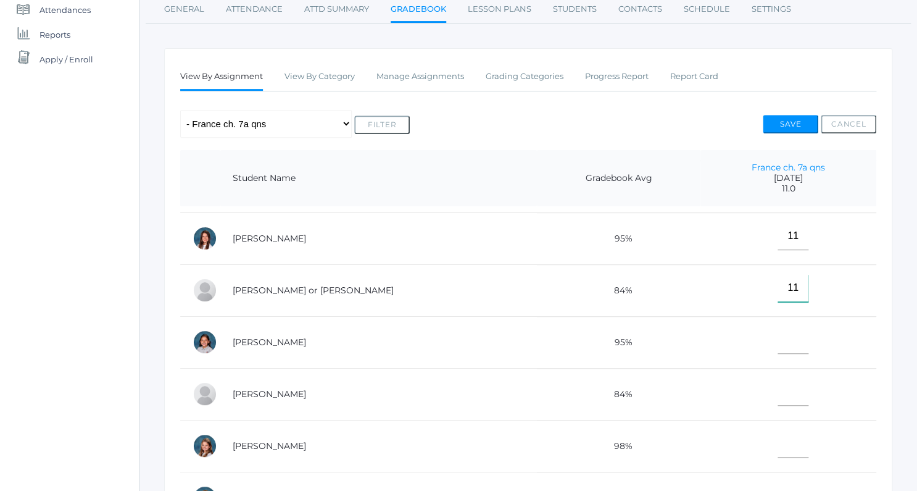
type input"] "11"
click at [778, 391] on input"] "text" at bounding box center [793, 392] width 31 height 28
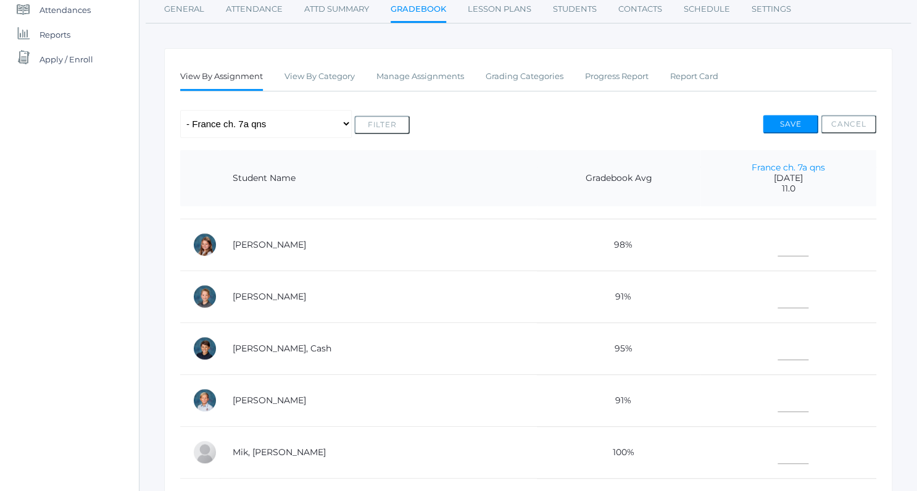
scroll to position [276, 0]
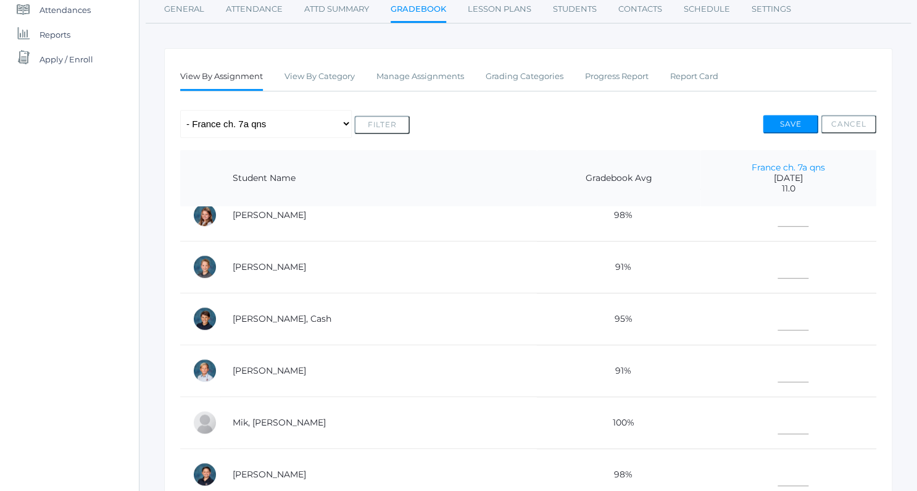
type input"] "11"
click at [778, 317] on input"] "text" at bounding box center [793, 316] width 31 height 28
type input"] "11"
click at [778, 257] on input"] "text" at bounding box center [793, 265] width 31 height 28
type input"] "11"
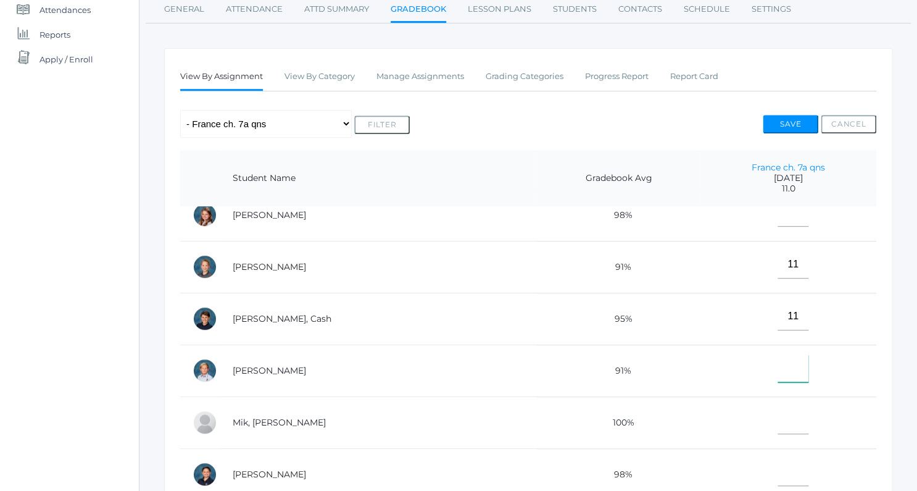
click at [778, 368] on input"] "text" at bounding box center [793, 368] width 31 height 28
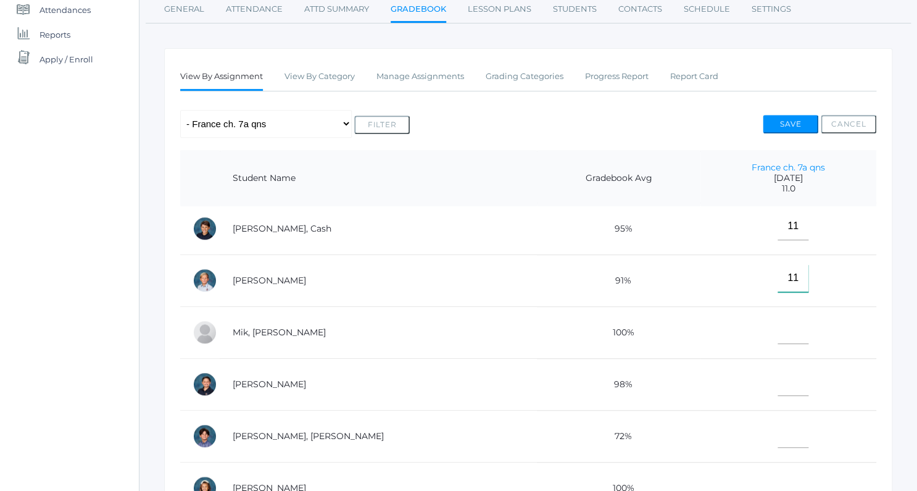
scroll to position [381, 0]
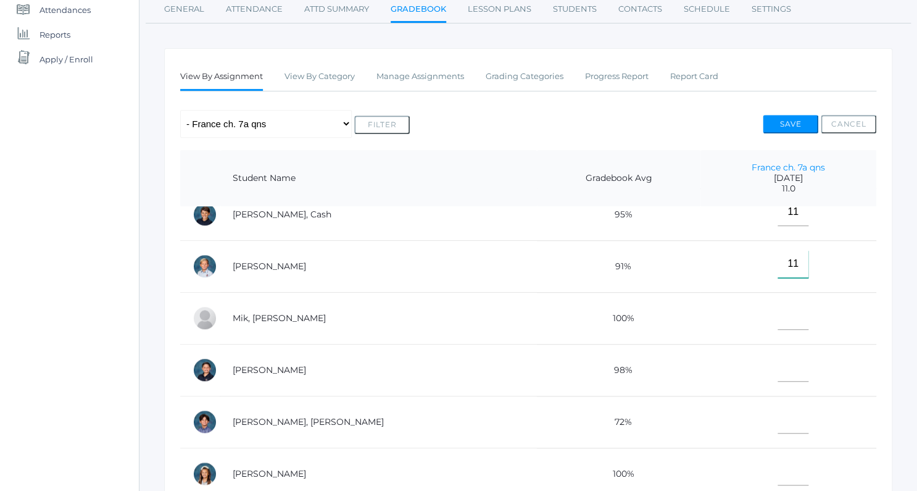
type input"] "11"
click at [778, 365] on input"] "text" at bounding box center [793, 368] width 31 height 28
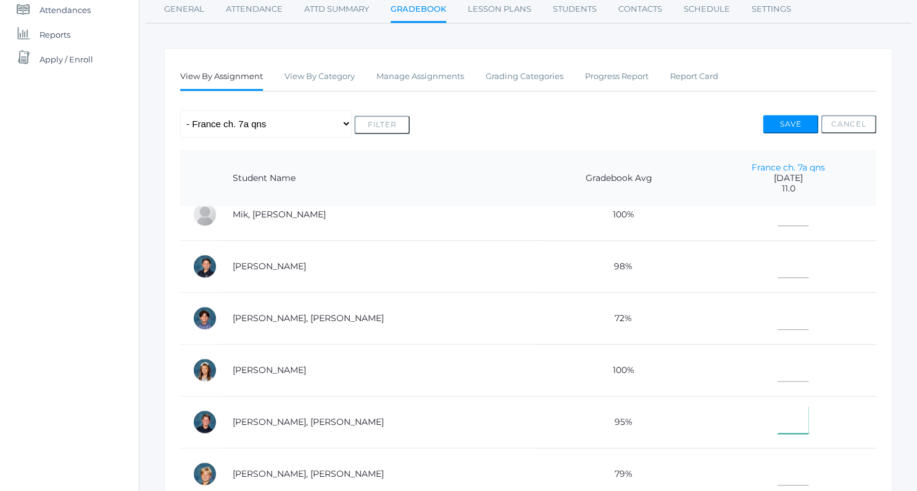
click at [778, 415] on input"] "text" at bounding box center [793, 419] width 31 height 28
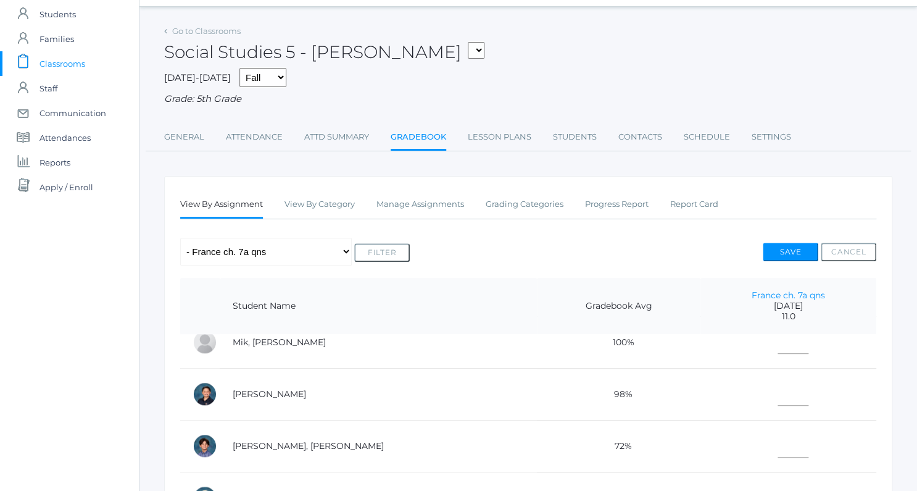
scroll to position [214, 0]
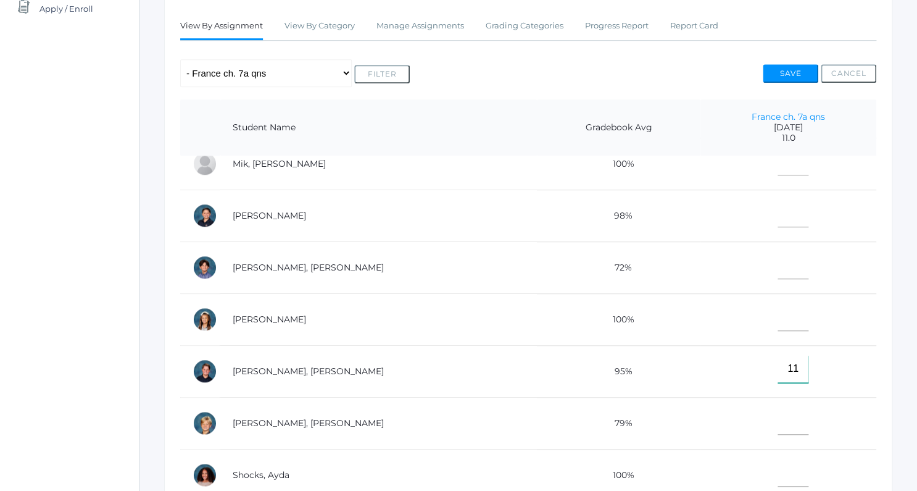
type input"] "11"
click at [537, 209] on td "98%" at bounding box center [619, 215] width 164 height 52
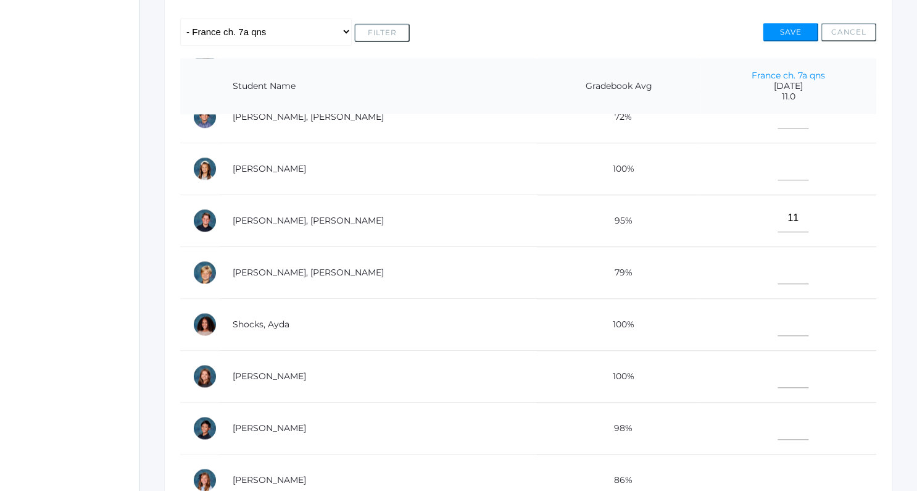
scroll to position [275, 0]
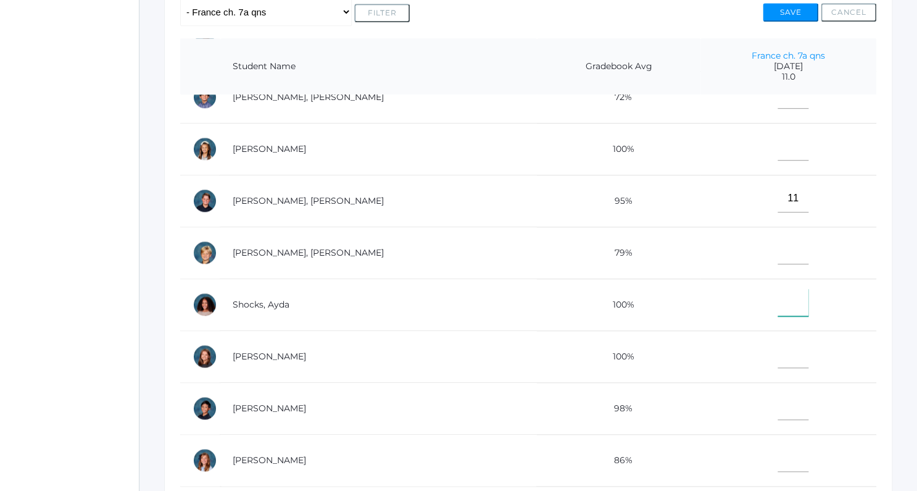
click at [780, 296] on input"] "text" at bounding box center [793, 302] width 31 height 28
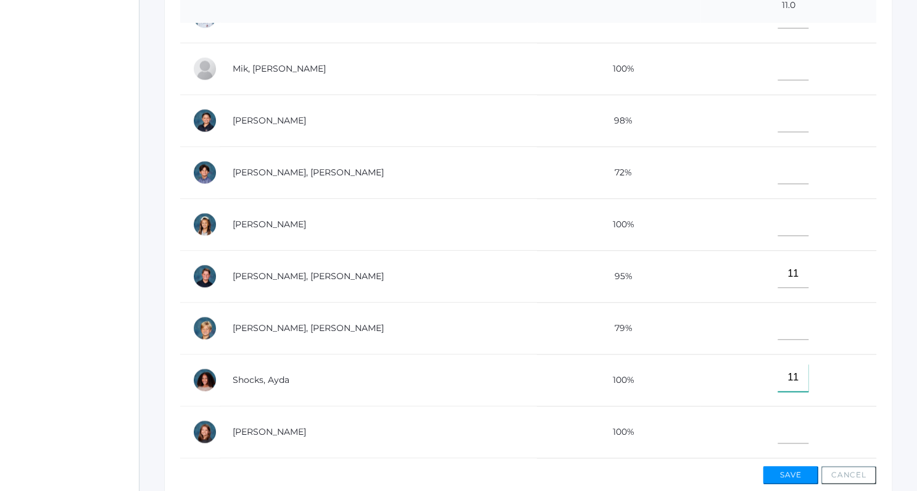
scroll to position [409, 0]
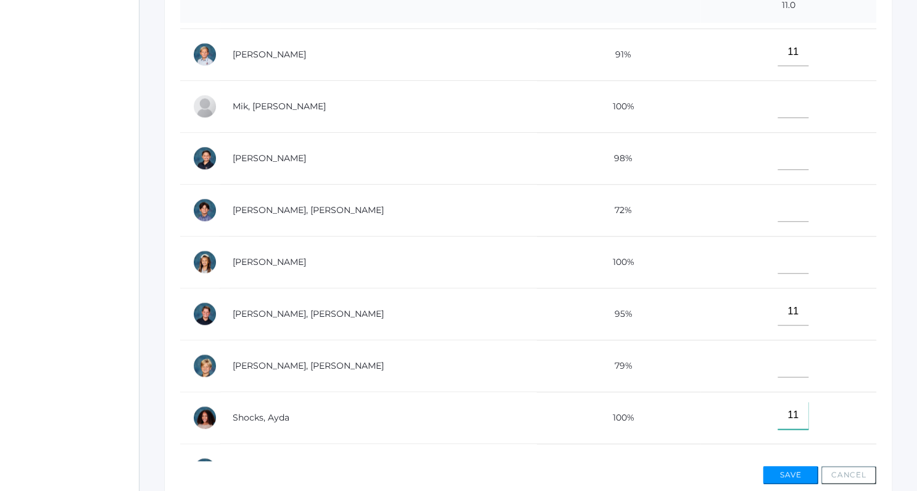
type input"] "11"
click at [778, 207] on input"] "text" at bounding box center [793, 208] width 31 height 28
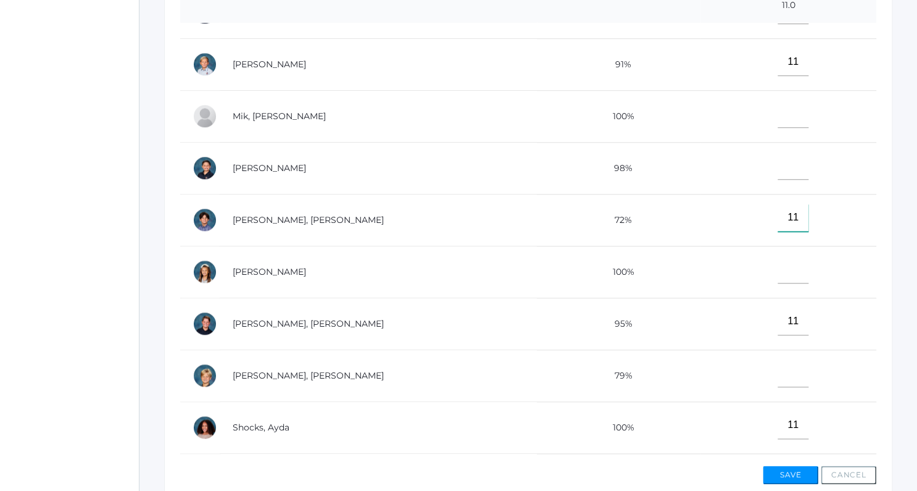
scroll to position [397, 0]
type input"] "11"
click at [781, 172] on input"] "text" at bounding box center [793, 168] width 31 height 28
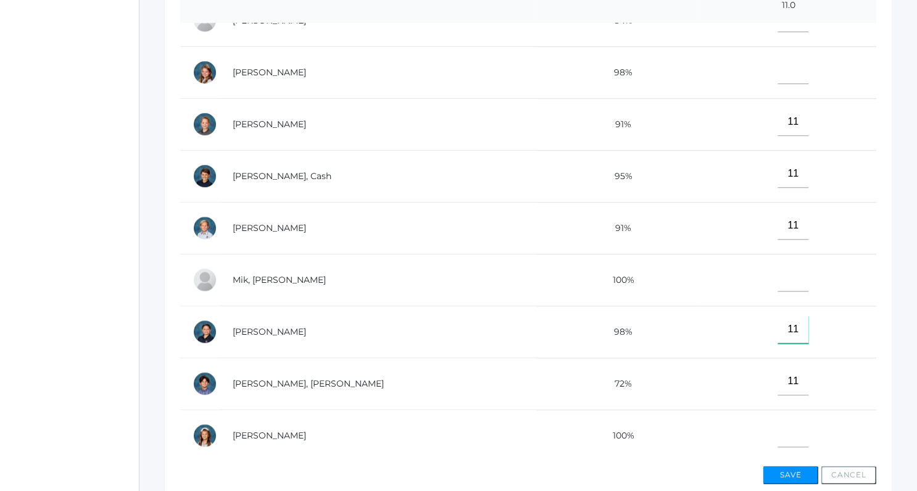
scroll to position [51, 0]
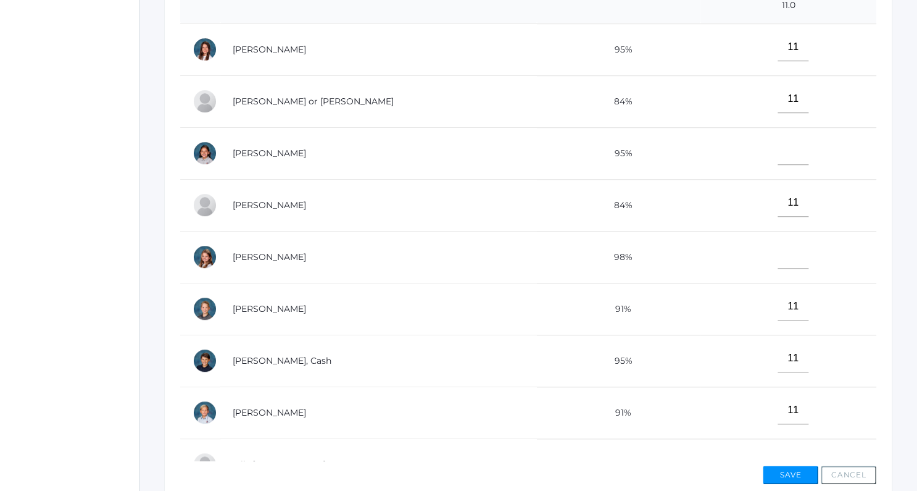
type input"] "11"
click at [789, 470] on button "Save" at bounding box center [791, 474] width 56 height 19
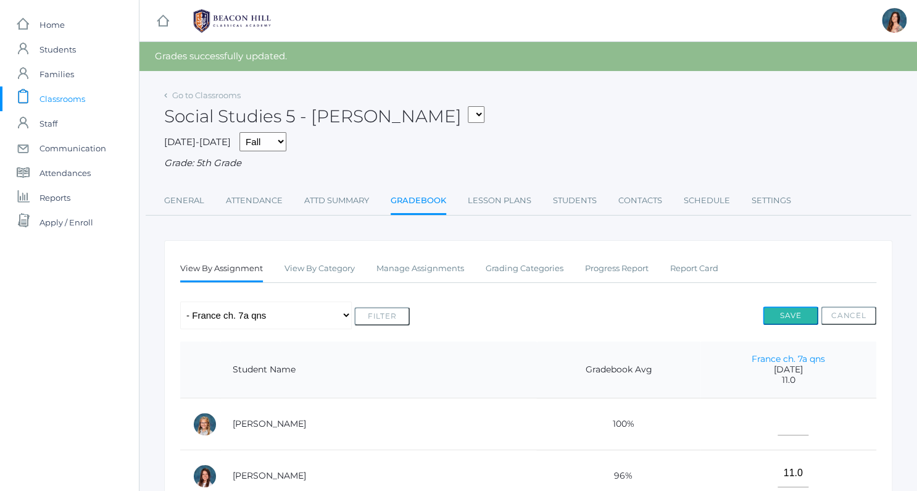
click at [792, 317] on button "Save" at bounding box center [791, 315] width 56 height 19
